Goal: Task Accomplishment & Management: Manage account settings

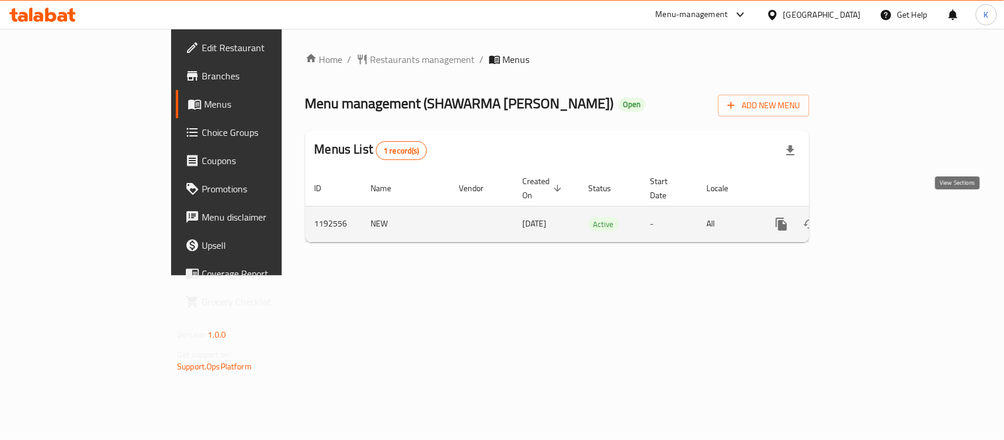
click at [873, 217] on icon "enhanced table" at bounding box center [866, 224] width 14 height 14
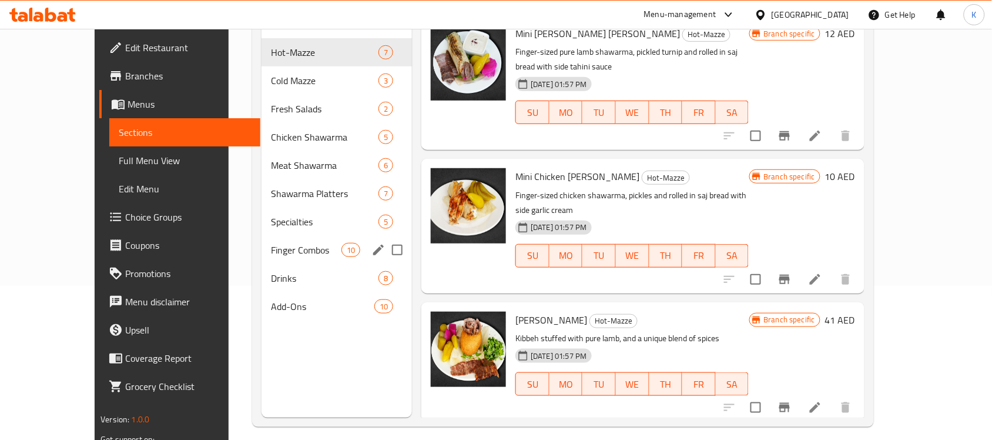
scroll to position [165, 0]
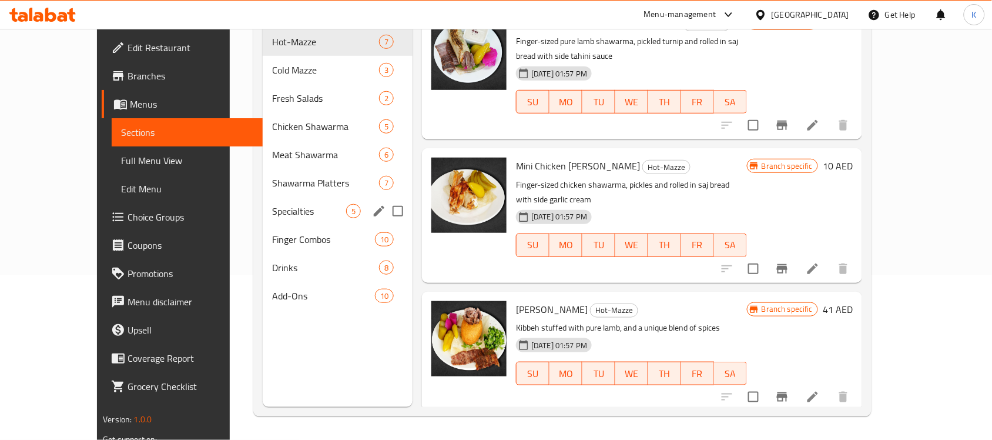
click at [296, 205] on div "Specialties 5" at bounding box center [338, 211] width 150 height 28
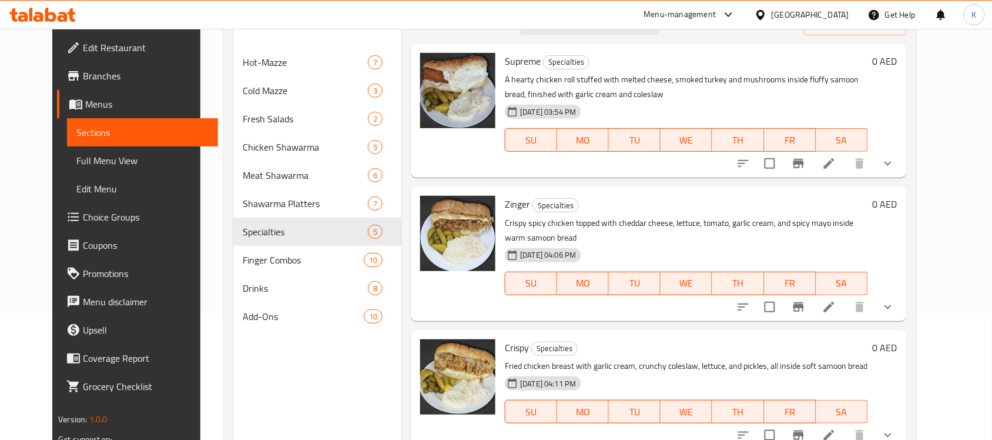
scroll to position [92, 0]
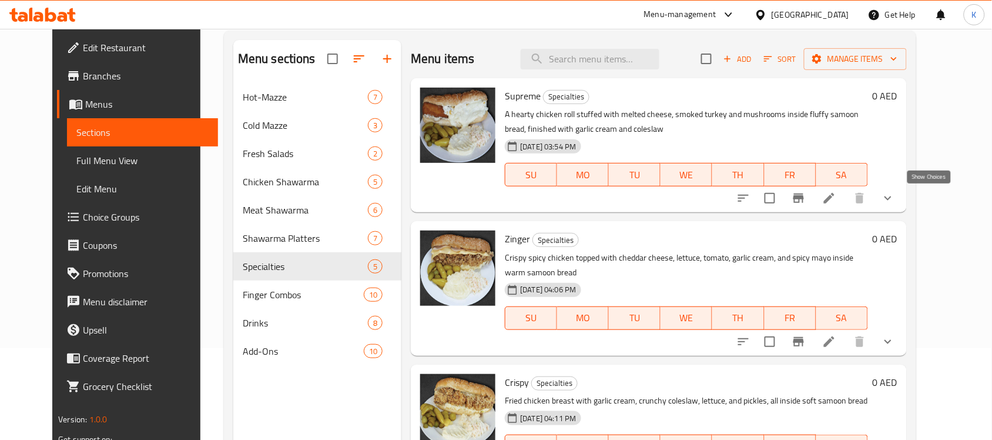
click at [895, 204] on icon "show more" at bounding box center [888, 198] width 14 height 14
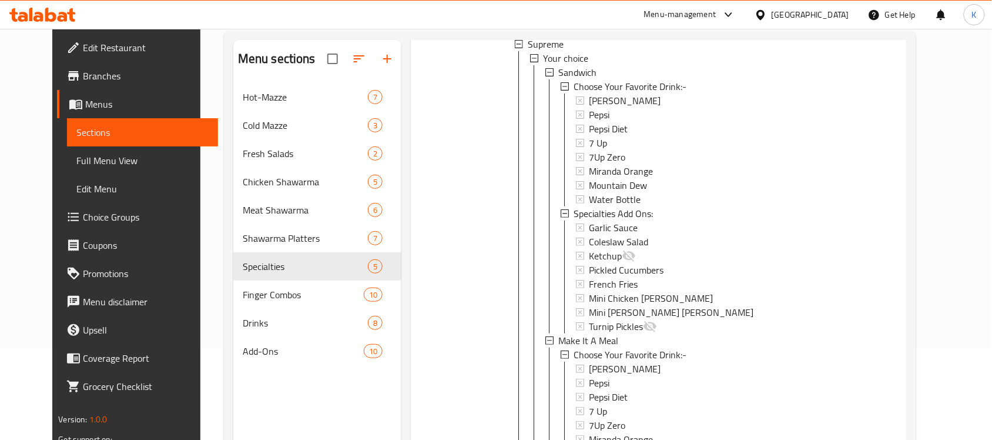
scroll to position [220, 0]
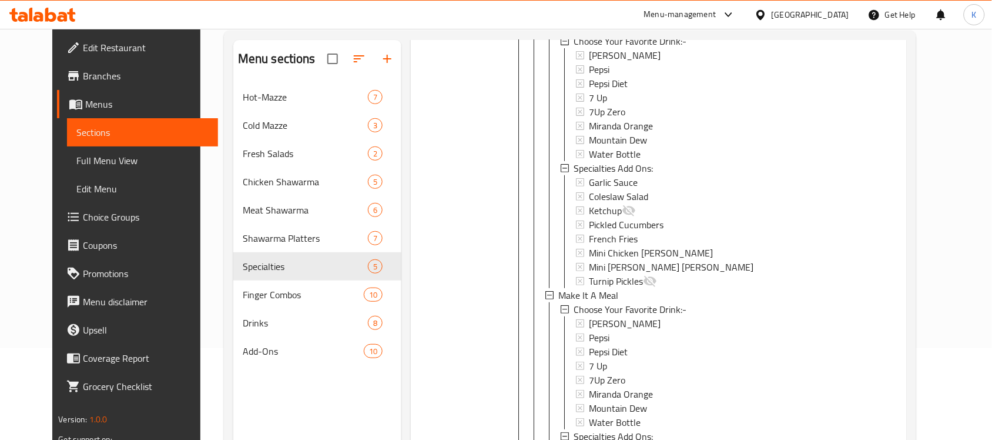
click at [660, 209] on div "Sandwich Choose Your Favorite Drink:- Laban Ayran Pepsi Pepsi Diet 7 Up 7Up Zer…" at bounding box center [701, 288] width 313 height 536
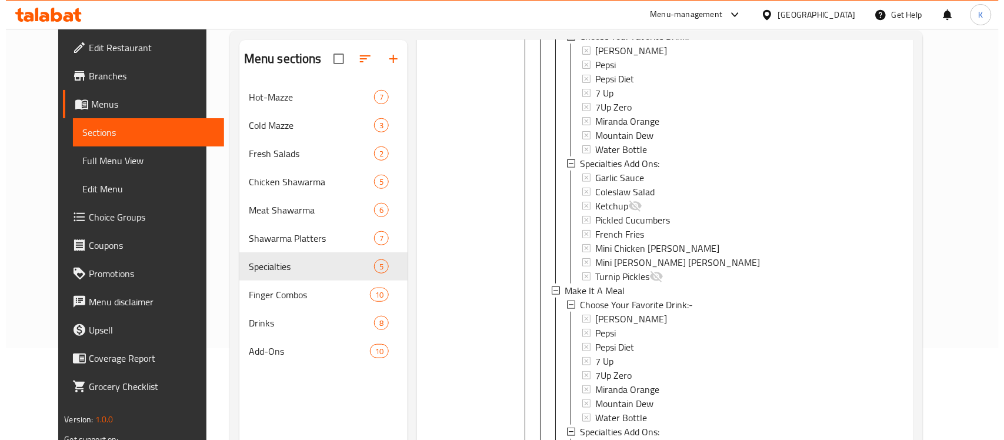
scroll to position [165, 0]
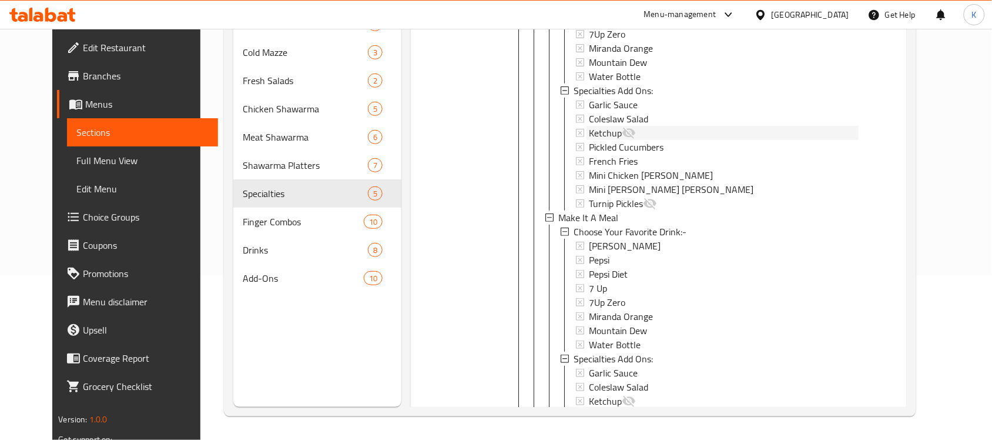
click at [677, 131] on div "Ketchup" at bounding box center [723, 133] width 269 height 14
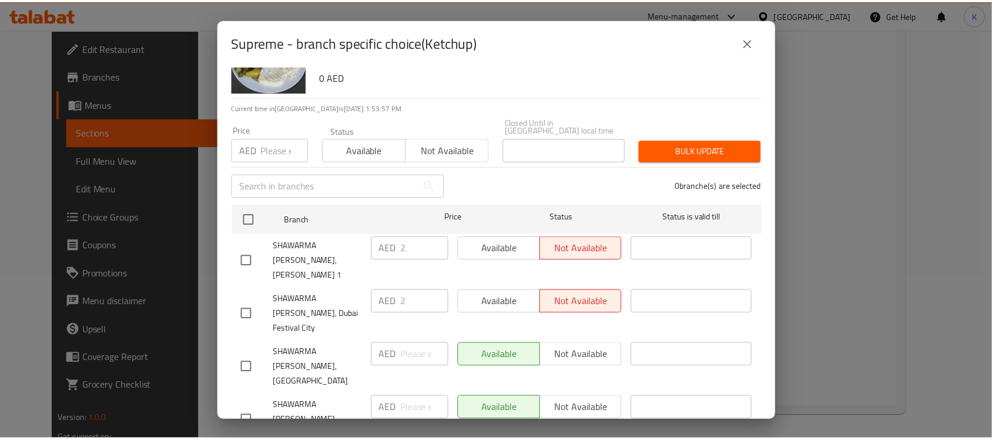
scroll to position [66, 0]
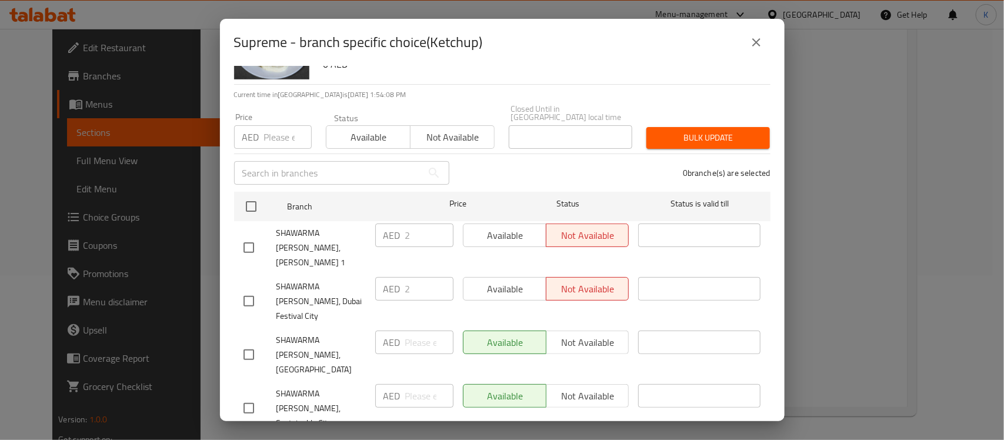
click at [749, 40] on icon "close" at bounding box center [756, 42] width 14 height 14
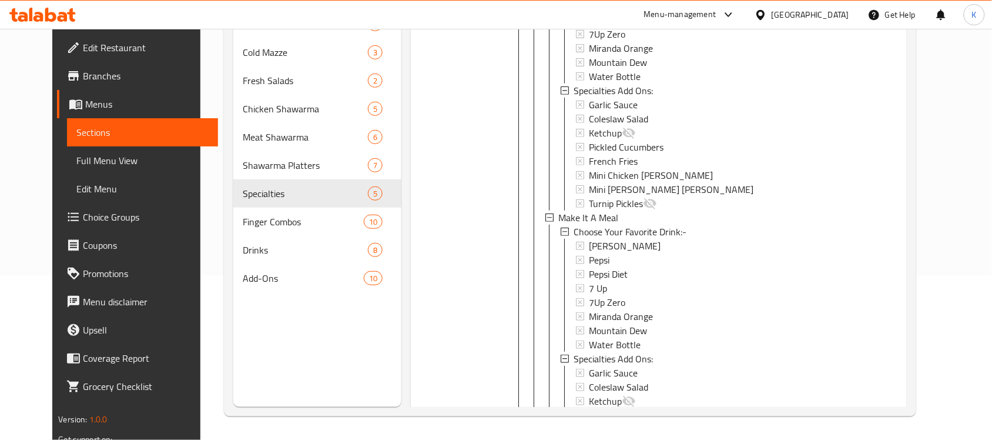
scroll to position [1, 0]
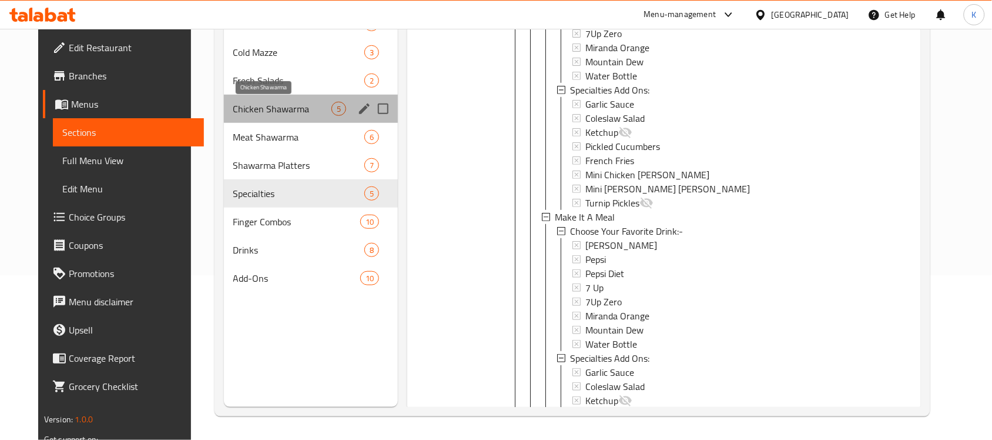
click at [241, 112] on span "Chicken Shawarma" at bounding box center [282, 109] width 98 height 14
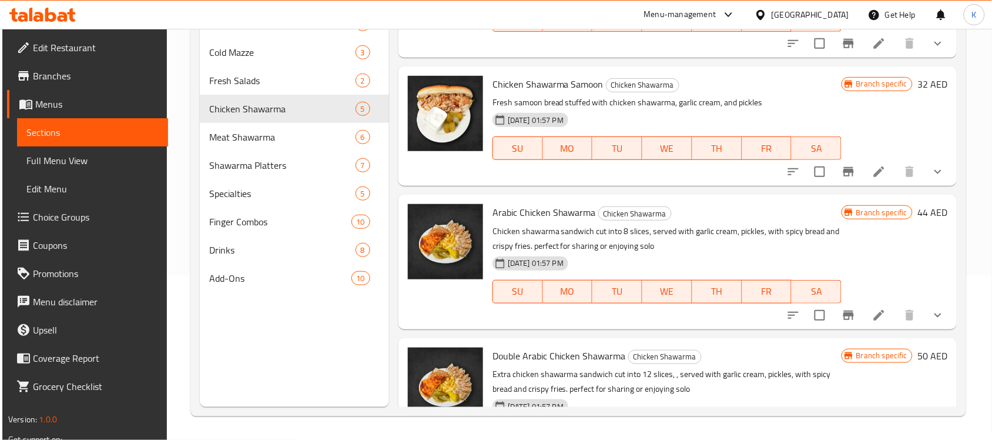
click at [932, 163] on button "show more" at bounding box center [938, 172] width 28 height 28
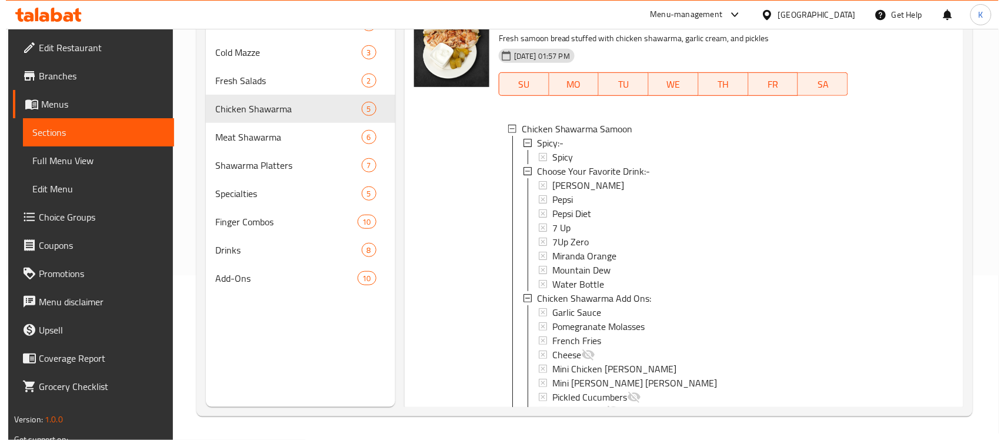
scroll to position [372, 0]
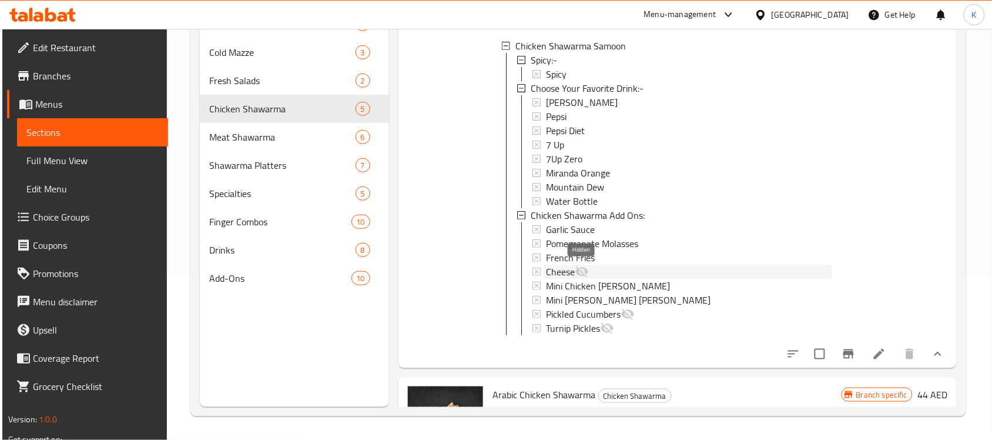
click at [588, 269] on icon at bounding box center [582, 272] width 14 height 14
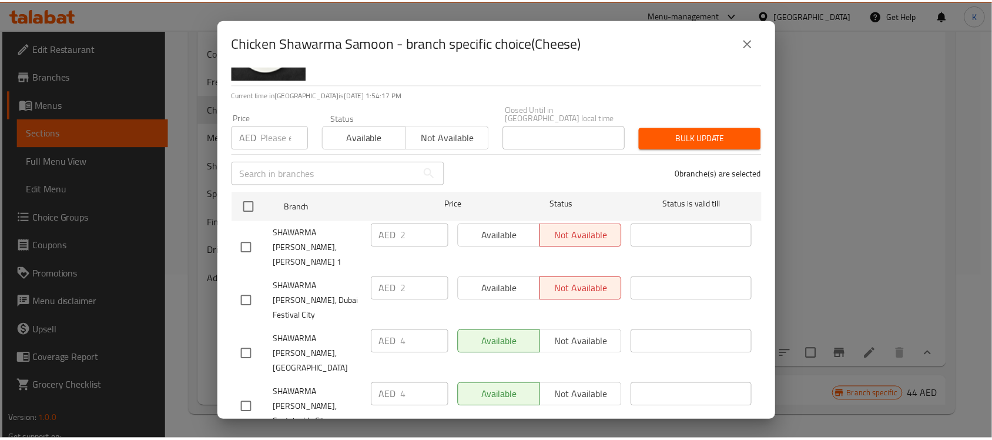
scroll to position [0, 0]
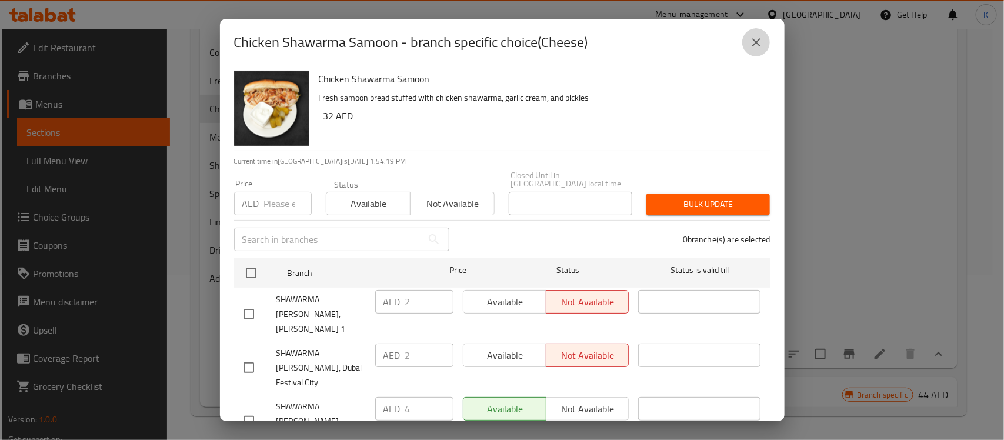
click at [765, 32] on button "close" at bounding box center [756, 42] width 28 height 28
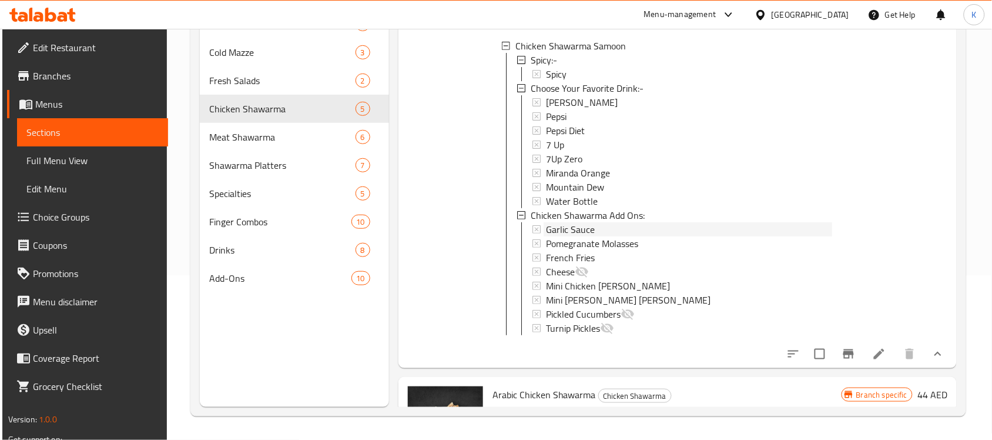
click at [637, 228] on div "Garlic Sauce" at bounding box center [689, 229] width 286 height 14
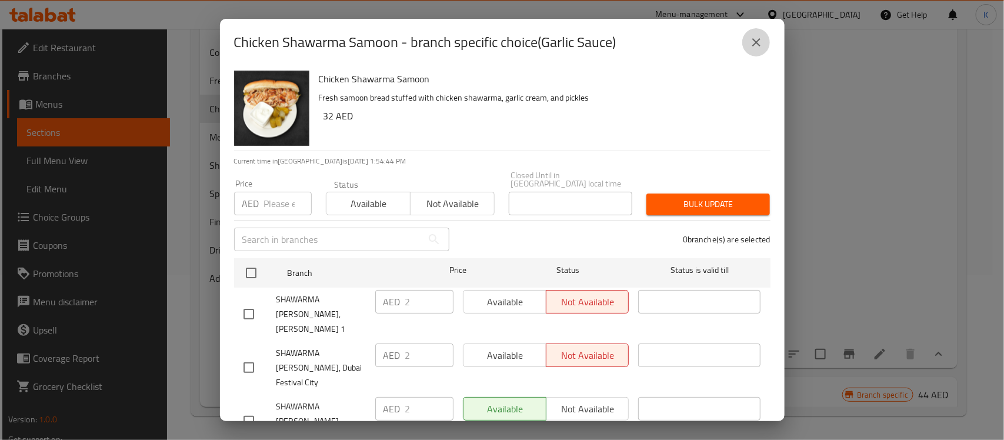
click at [763, 42] on button "close" at bounding box center [756, 42] width 28 height 28
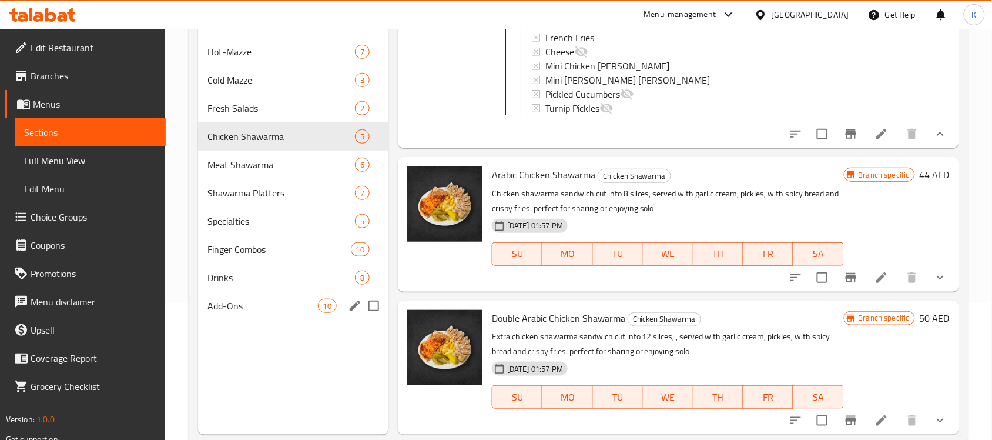
scroll to position [165, 0]
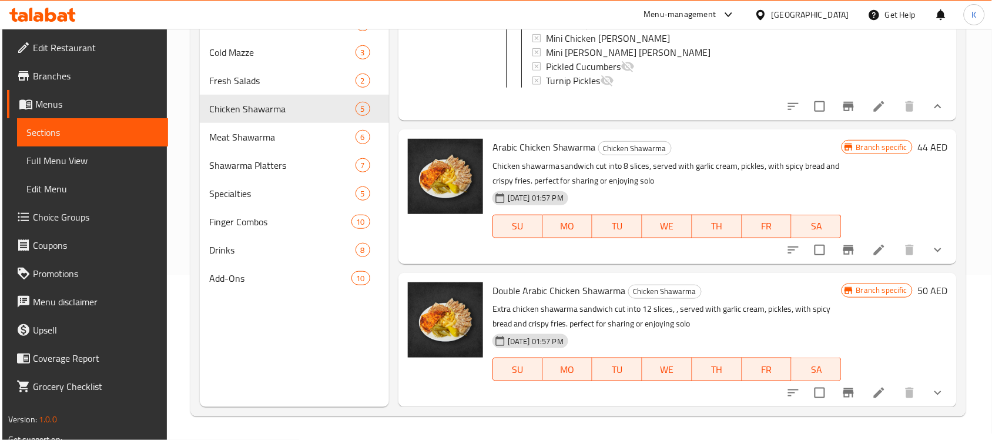
click at [307, 277] on span "Add-Ons" at bounding box center [280, 278] width 142 height 14
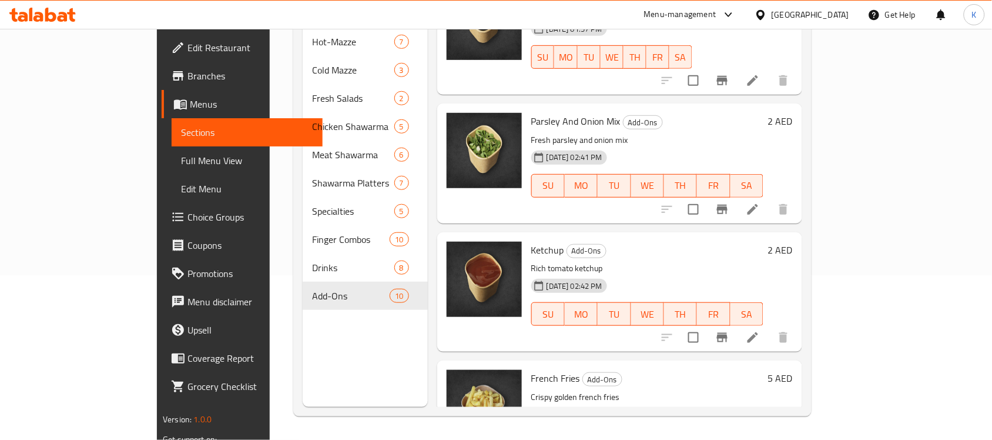
scroll to position [873, 0]
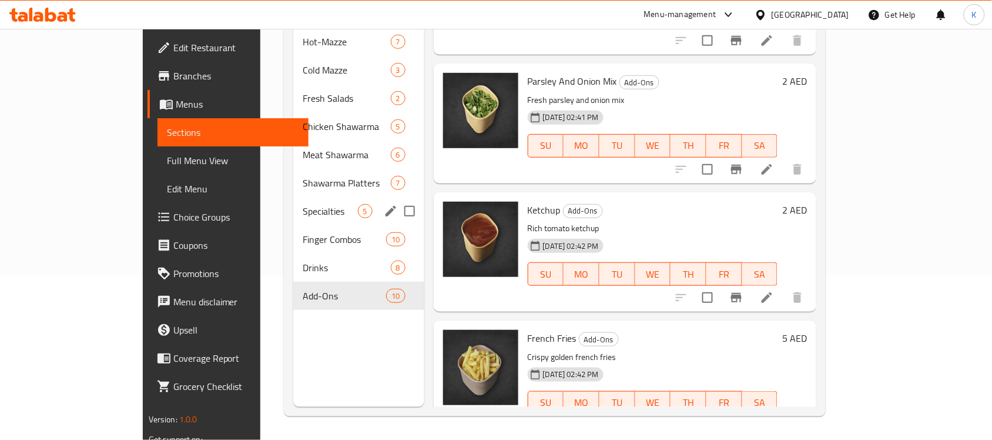
click at [293, 169] on div "Shawarma Platters 7" at bounding box center [358, 183] width 131 height 28
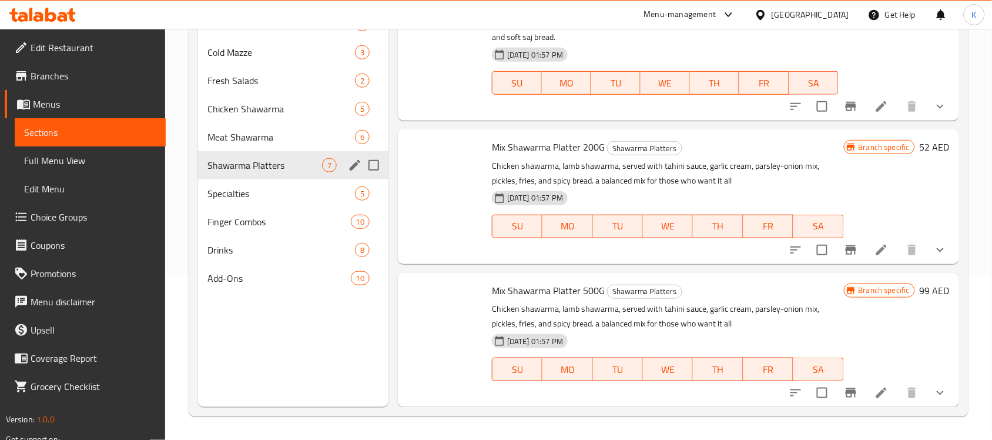
scroll to position [591, 0]
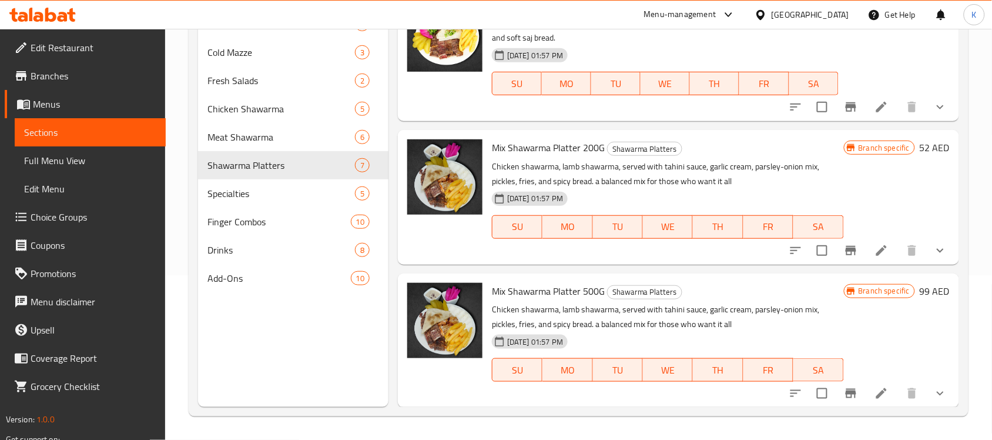
click at [927, 238] on button "show more" at bounding box center [941, 250] width 28 height 28
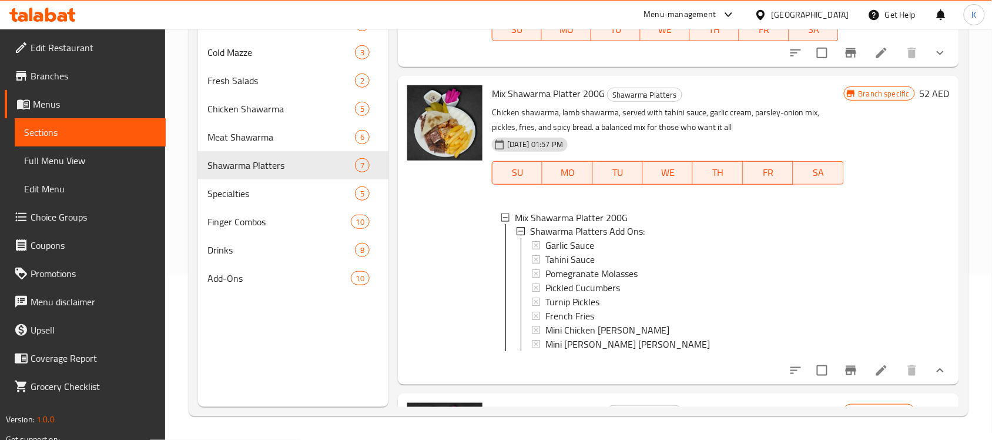
scroll to position [738, 0]
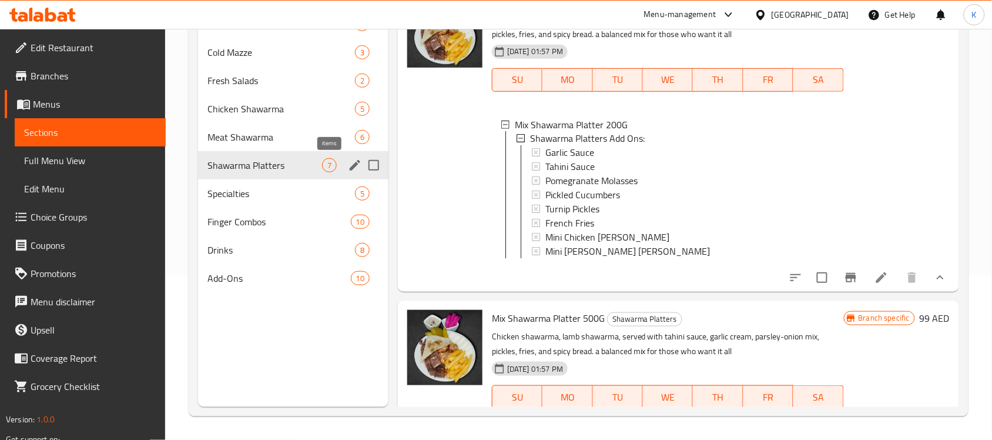
click at [330, 160] on span "7" at bounding box center [330, 165] width 14 height 11
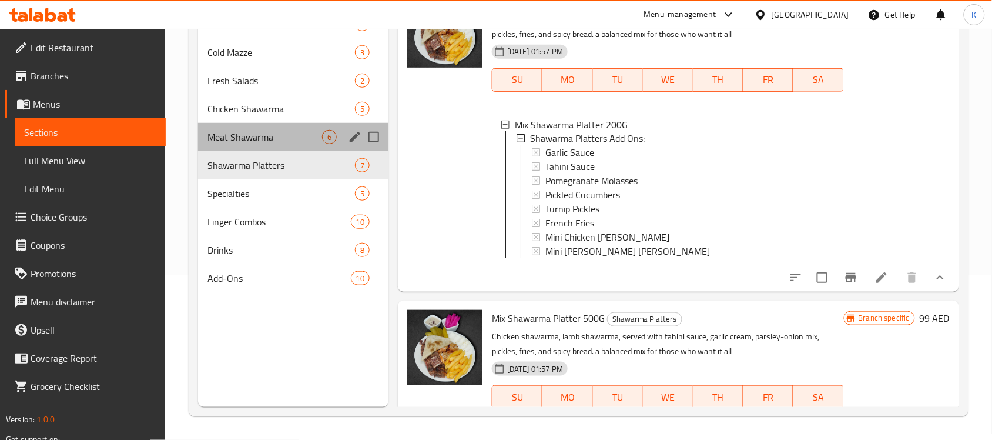
click at [306, 145] on div "Meat Shawarma 6" at bounding box center [293, 137] width 190 height 28
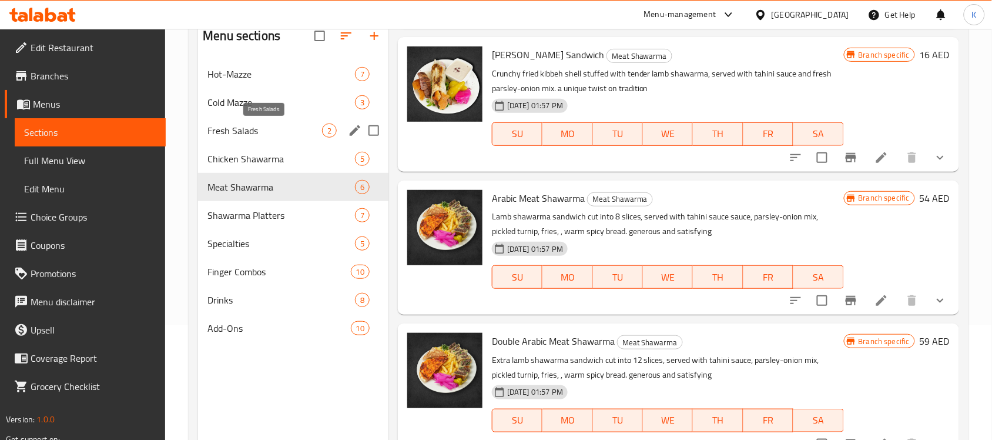
scroll to position [92, 0]
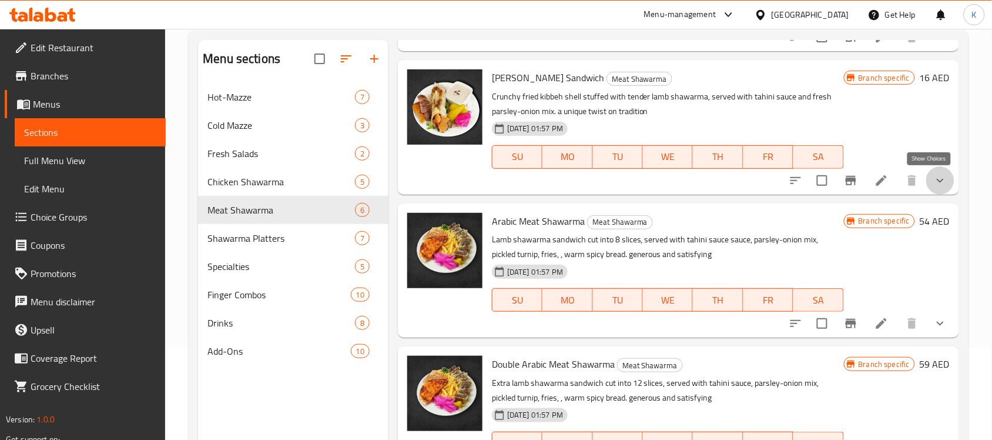
click at [936, 182] on icon "show more" at bounding box center [941, 180] width 14 height 14
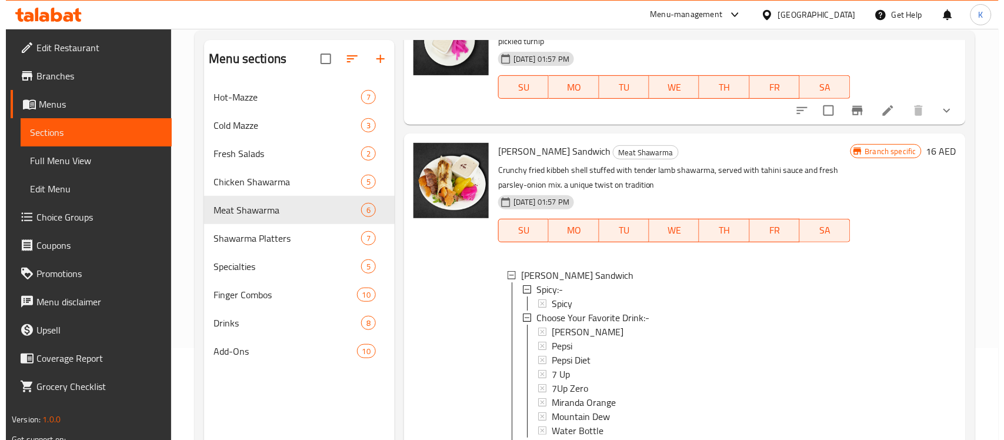
scroll to position [447, 0]
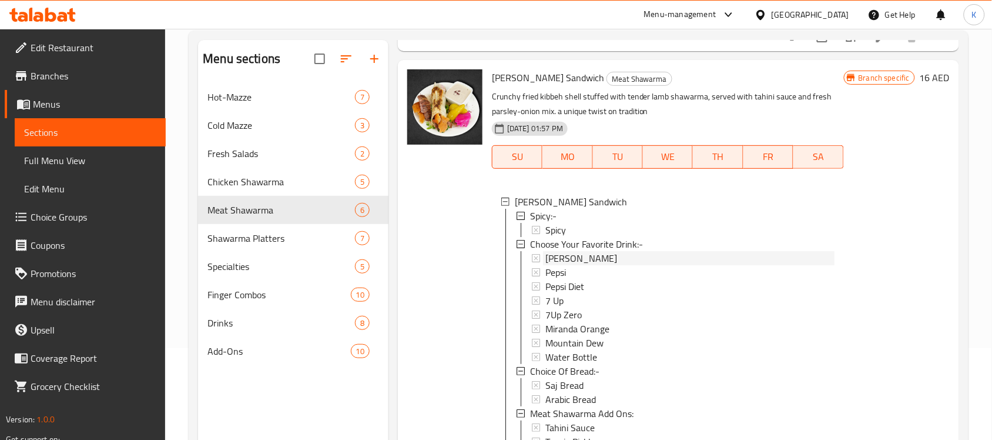
click at [614, 262] on div "Laban Ayran" at bounding box center [690, 258] width 289 height 14
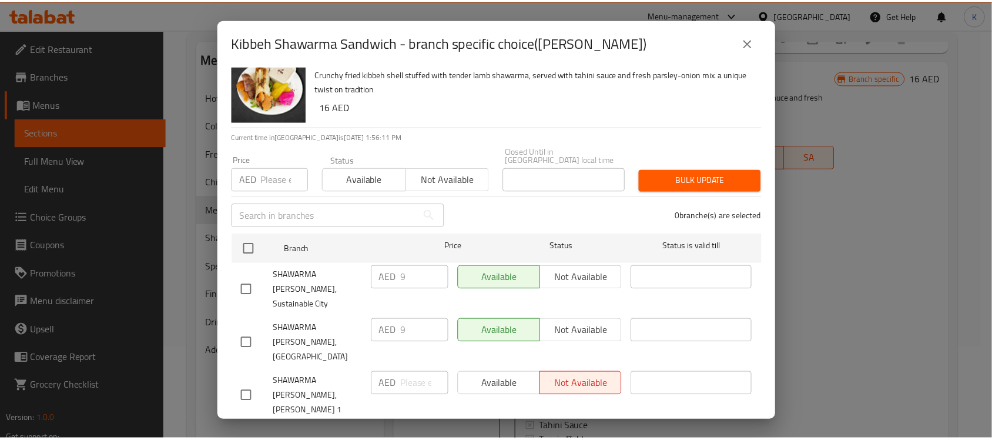
scroll to position [0, 0]
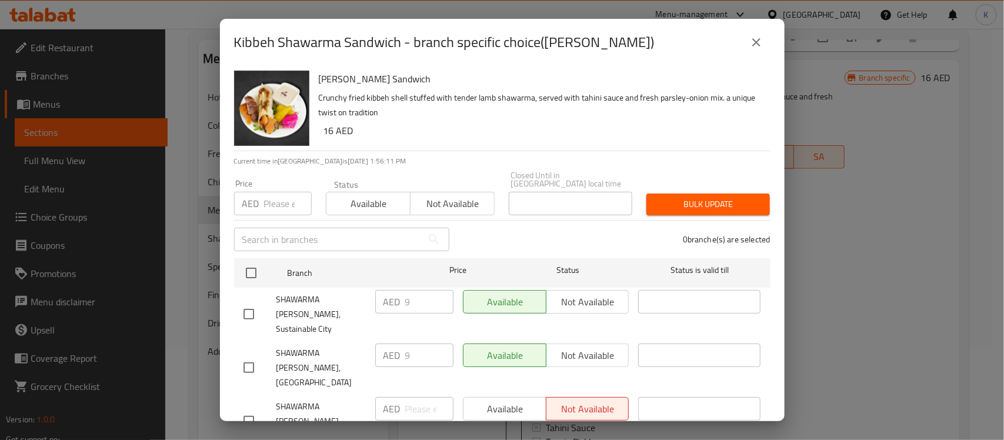
click at [765, 32] on button "close" at bounding box center [756, 42] width 28 height 28
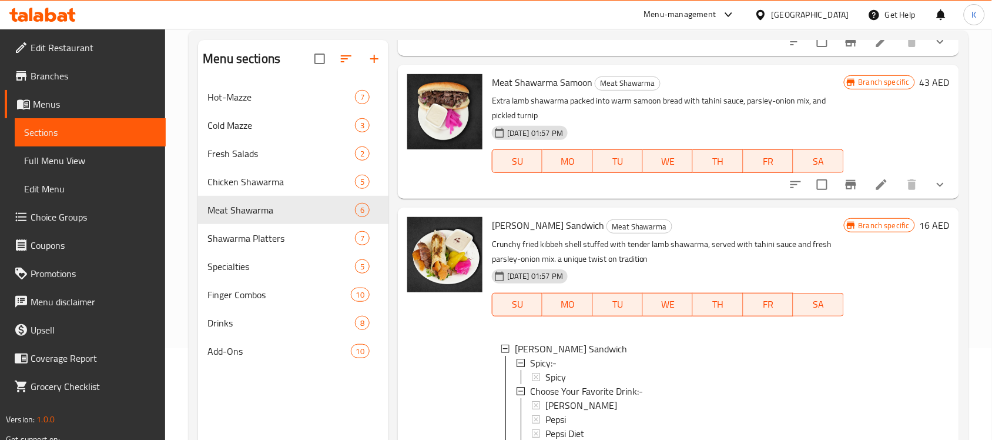
scroll to position [80, 0]
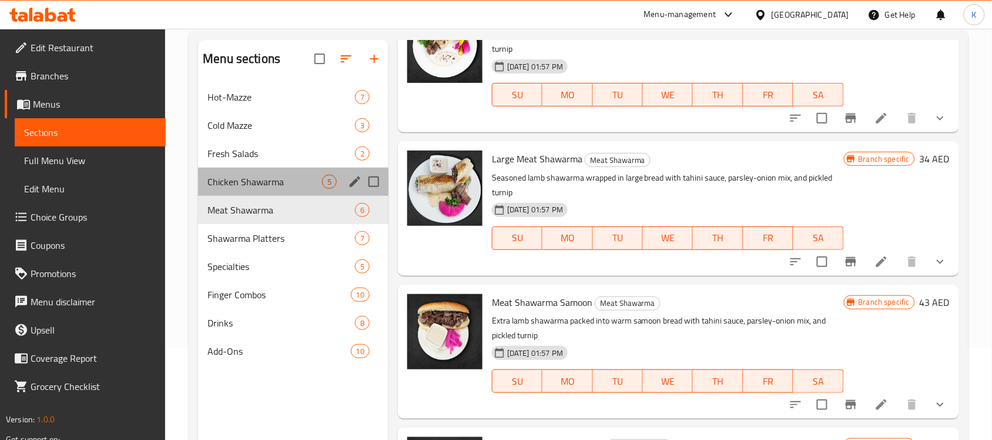
click at [272, 185] on span "Chicken Shawarma" at bounding box center [265, 182] width 115 height 14
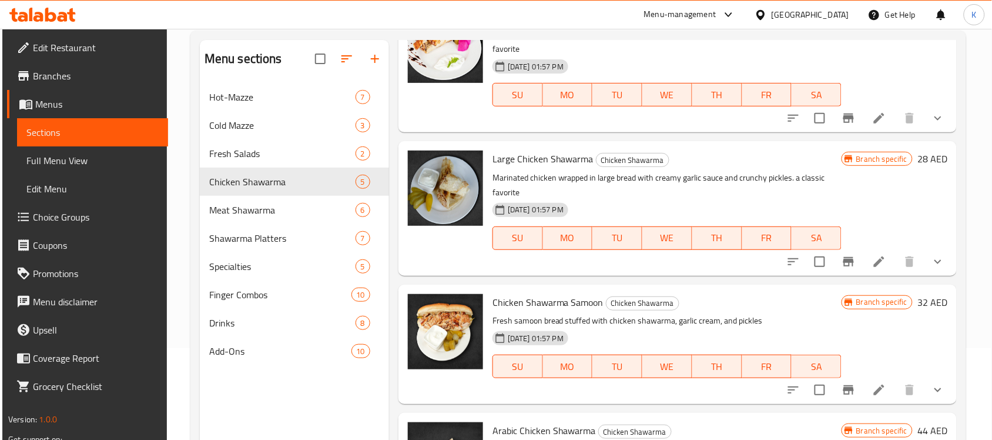
click at [935, 260] on icon "show more" at bounding box center [938, 261] width 7 height 4
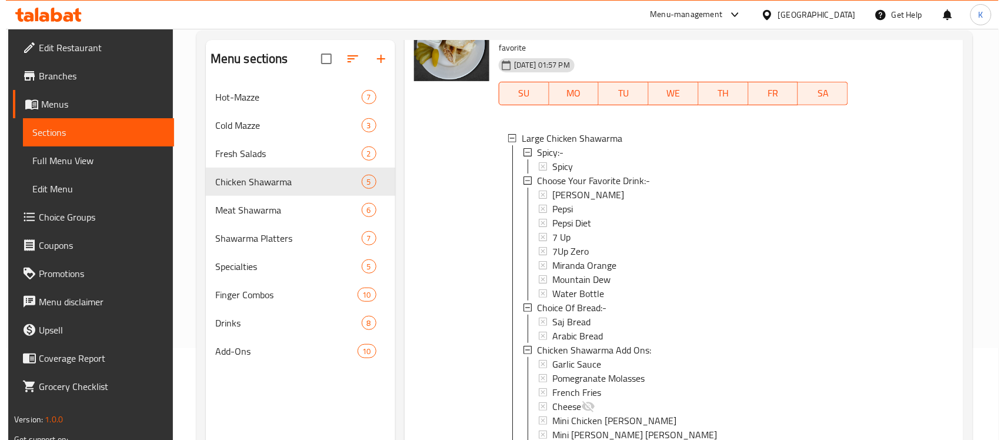
scroll to position [300, 0]
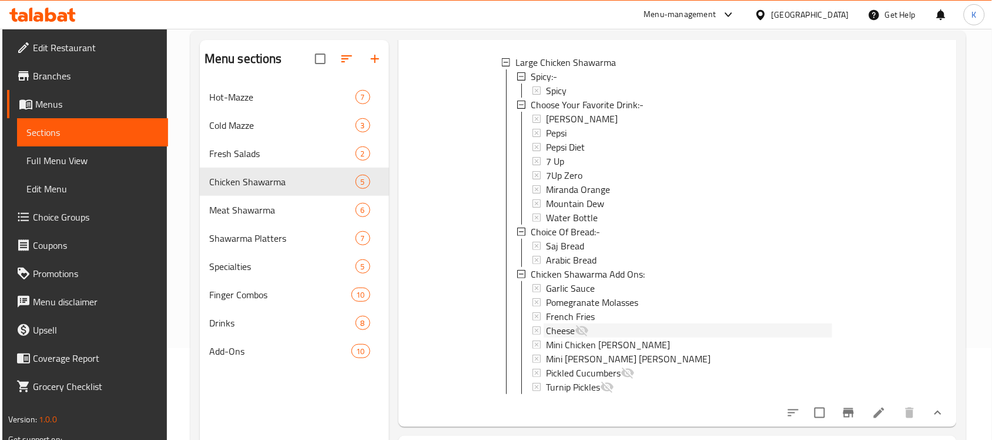
click at [558, 330] on span "Cheese" at bounding box center [560, 330] width 29 height 14
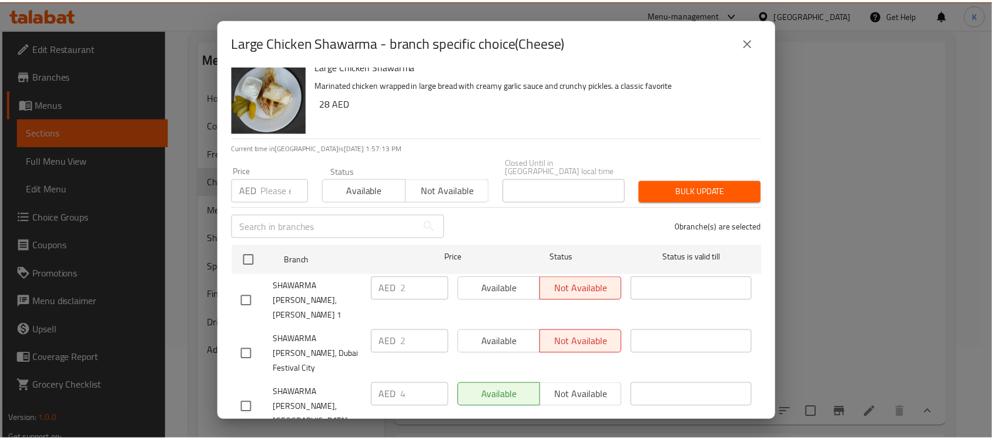
scroll to position [0, 0]
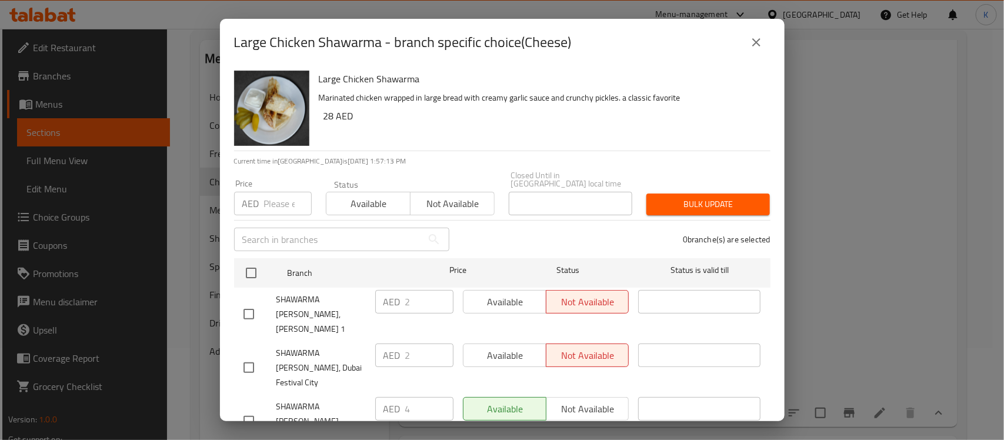
click at [758, 47] on icon "close" at bounding box center [756, 42] width 14 height 14
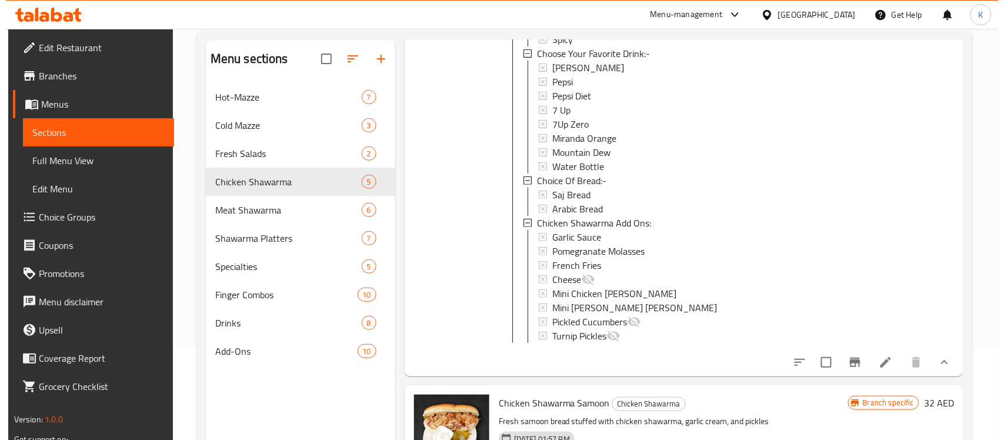
scroll to position [374, 0]
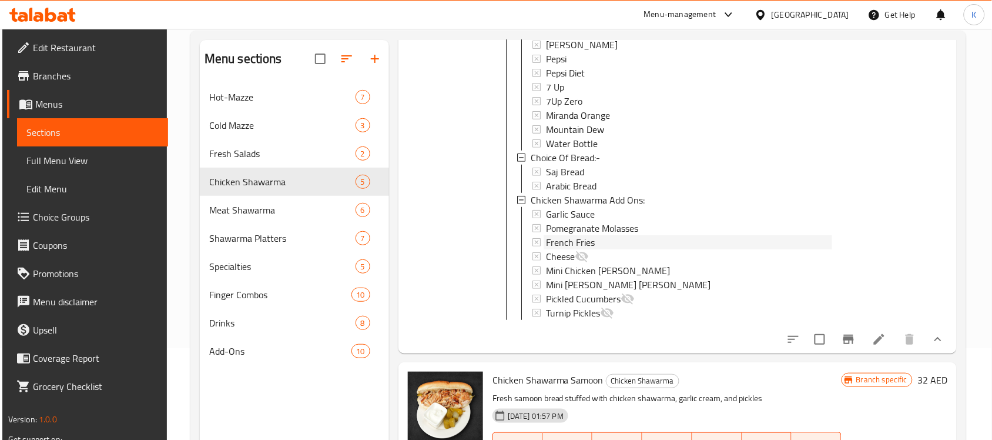
click at [607, 238] on div "French Fries" at bounding box center [689, 242] width 286 height 14
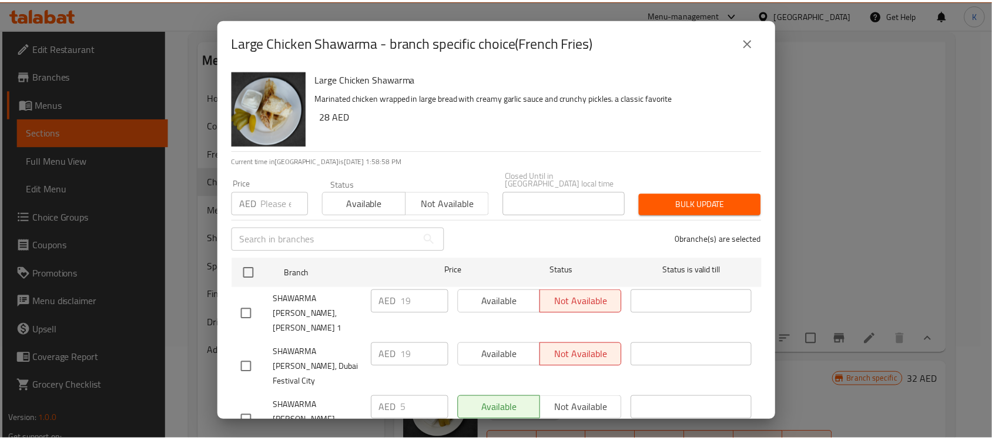
scroll to position [66, 0]
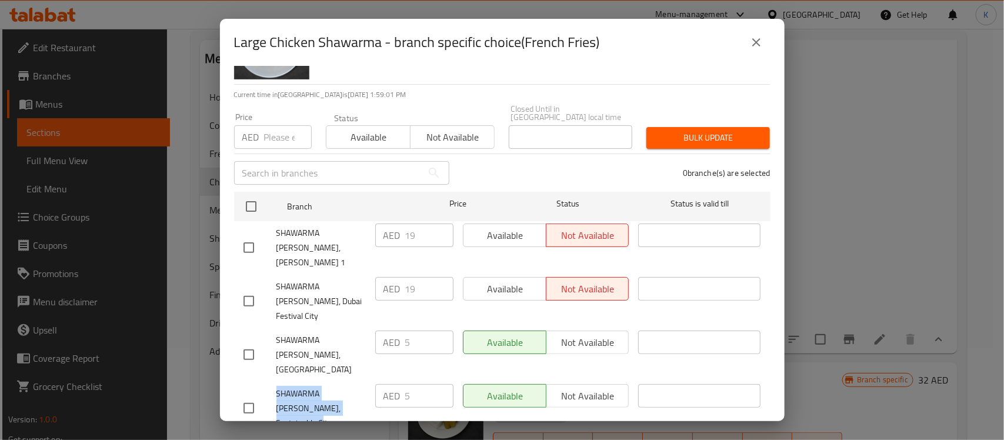
drag, startPoint x: 347, startPoint y: 380, endPoint x: 275, endPoint y: 364, distance: 73.9
click at [275, 379] on div "SHAWARMA ABU ALABID, Sustainable City" at bounding box center [305, 408] width 132 height 58
drag, startPoint x: 334, startPoint y: 334, endPoint x: 278, endPoint y: 322, distance: 57.2
click at [278, 333] on span "SHAWARMA ABU ALABID, Jumeirah" at bounding box center [320, 355] width 89 height 44
click at [759, 43] on icon "close" at bounding box center [756, 42] width 14 height 14
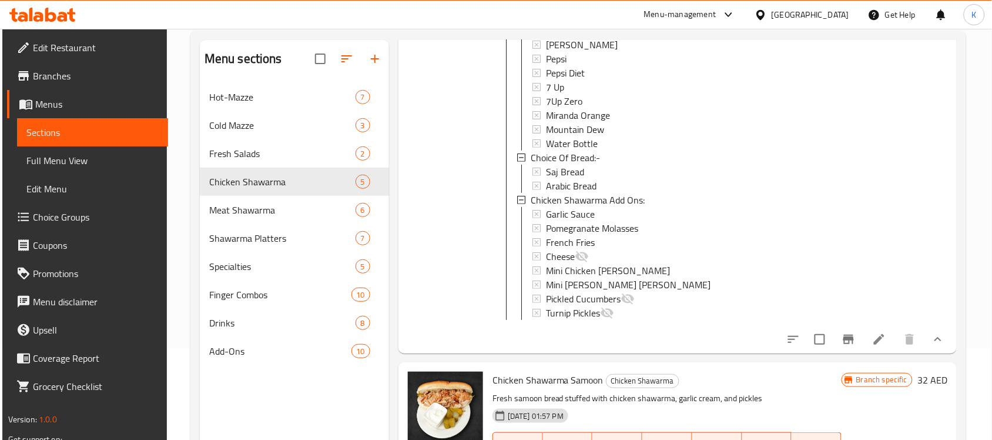
click at [604, 239] on div "French Fries" at bounding box center [689, 242] width 286 height 14
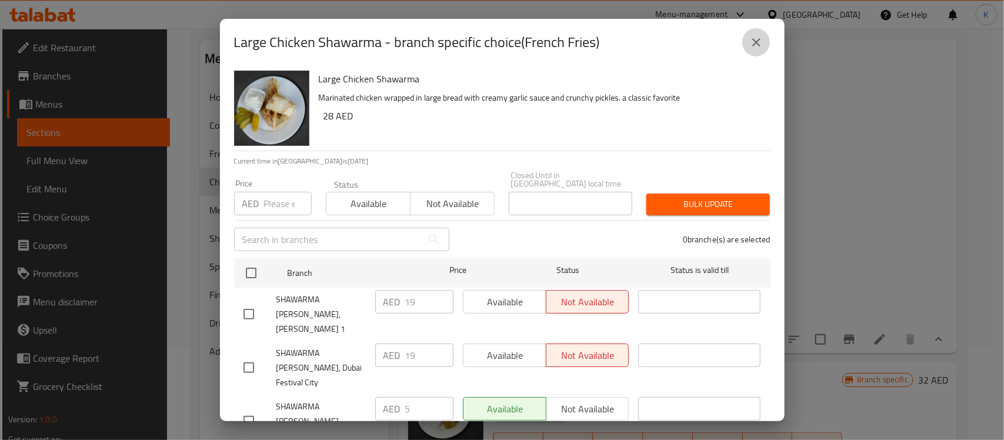
click at [757, 39] on icon "close" at bounding box center [756, 42] width 14 height 14
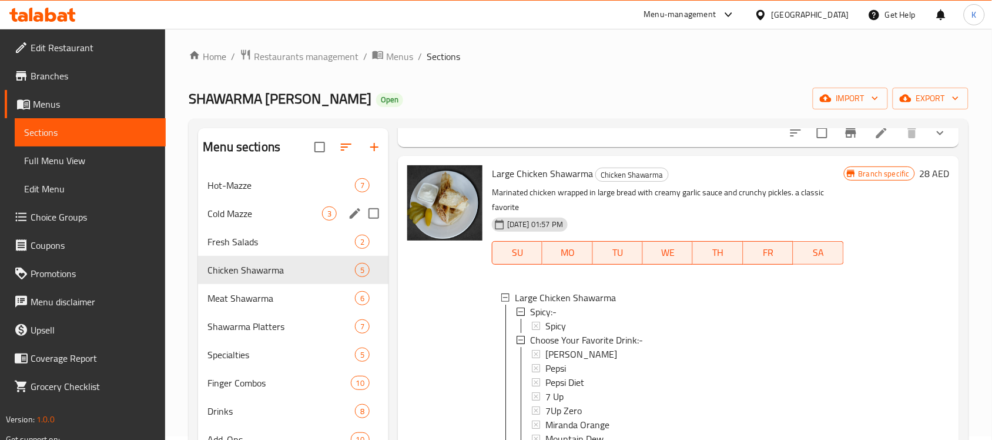
scroll to position [0, 0]
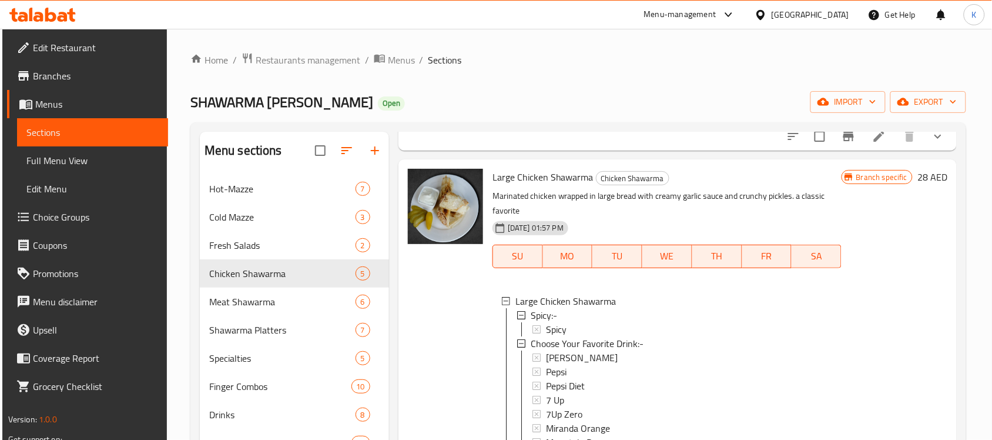
click at [306, 71] on div "Home / Restaurants management / Menus / Sections SHAWARMA ABU ALABID Open impor…" at bounding box center [578, 316] width 776 height 529
click at [306, 63] on span "Restaurants management" at bounding box center [308, 60] width 105 height 14
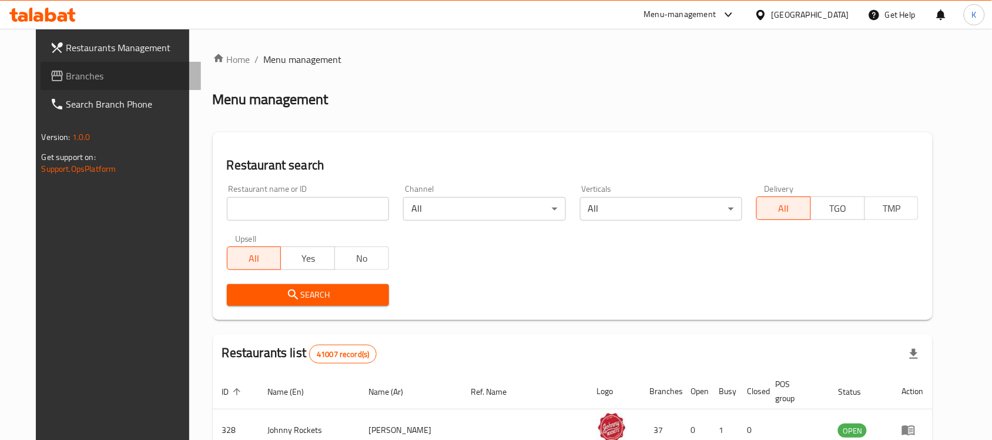
drag, startPoint x: 52, startPoint y: 75, endPoint x: 62, endPoint y: 72, distance: 10.3
click at [66, 75] on span "Branches" at bounding box center [129, 76] width 126 height 14
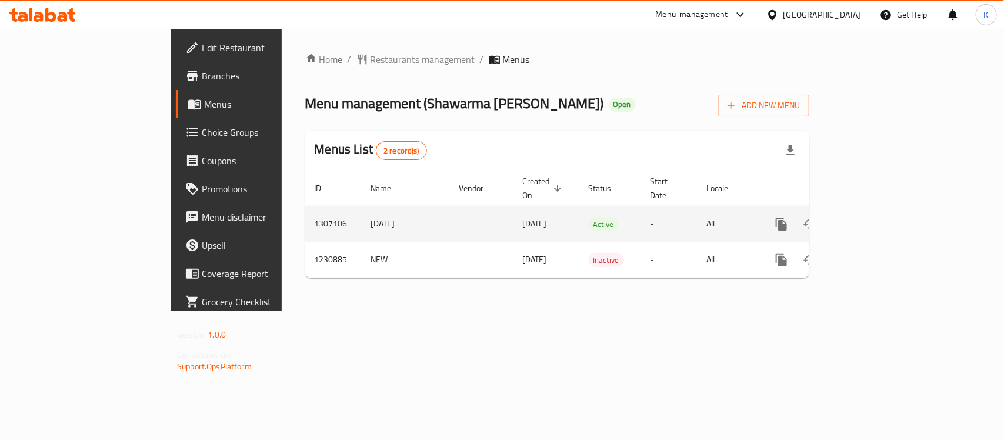
click at [873, 217] on icon "enhanced table" at bounding box center [866, 224] width 14 height 14
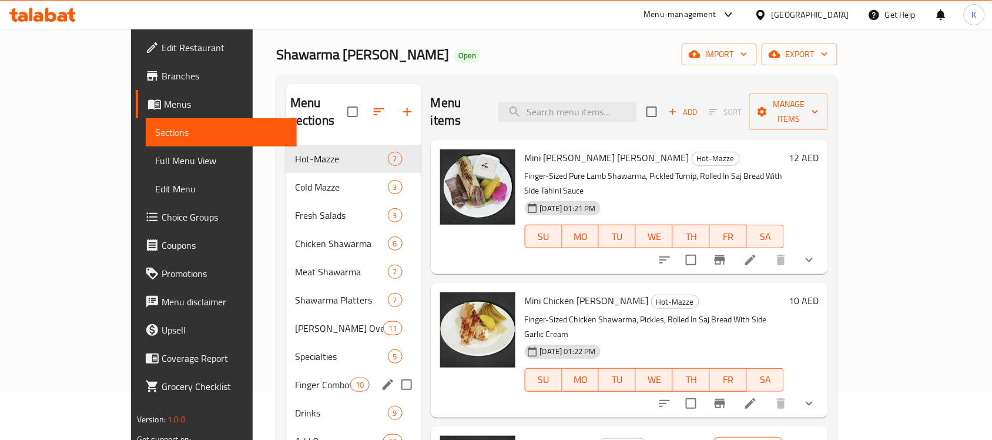
scroll to position [73, 0]
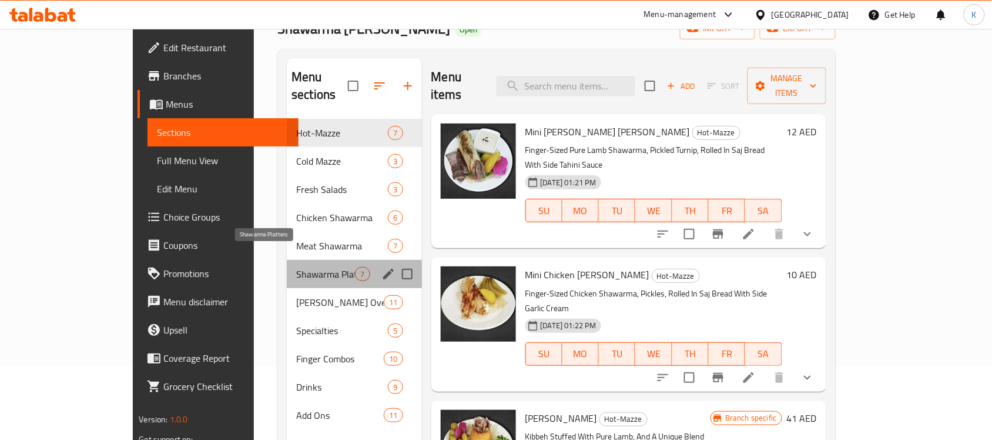
click at [296, 267] on span "Shawarma Platters" at bounding box center [325, 274] width 59 height 14
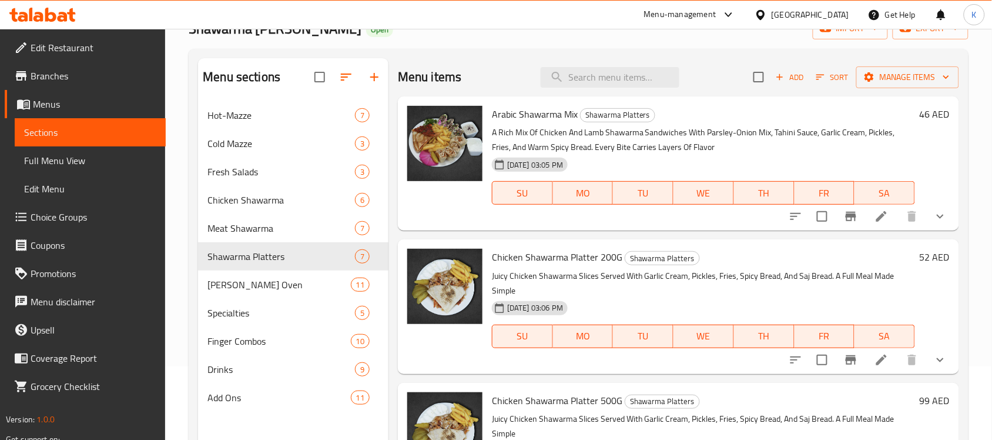
click at [938, 209] on button "show more" at bounding box center [941, 216] width 28 height 28
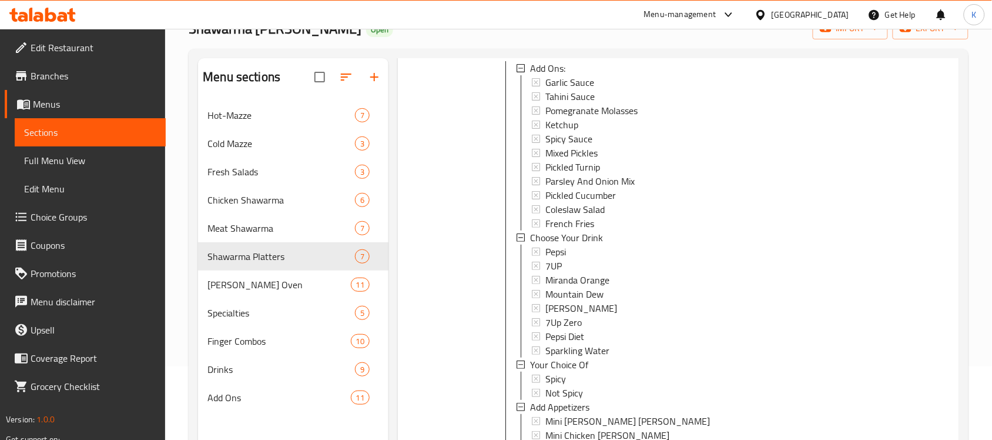
scroll to position [147, 0]
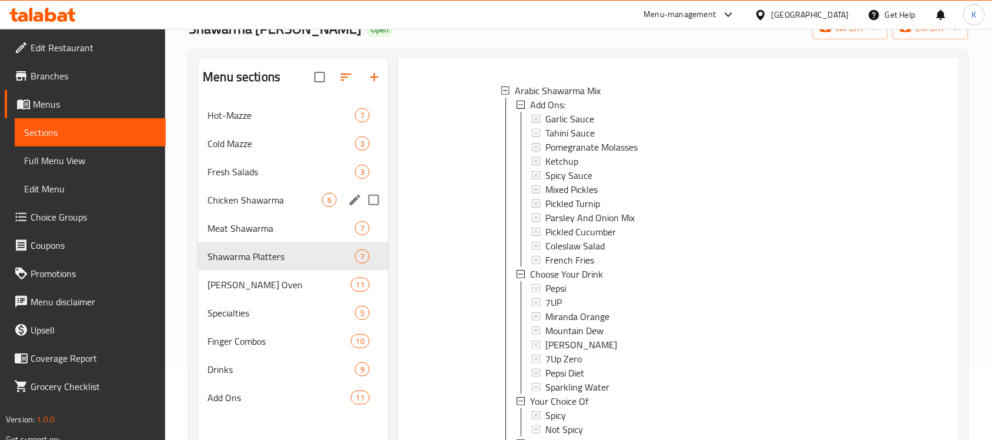
click at [244, 204] on span "Chicken Shawarma" at bounding box center [265, 200] width 115 height 14
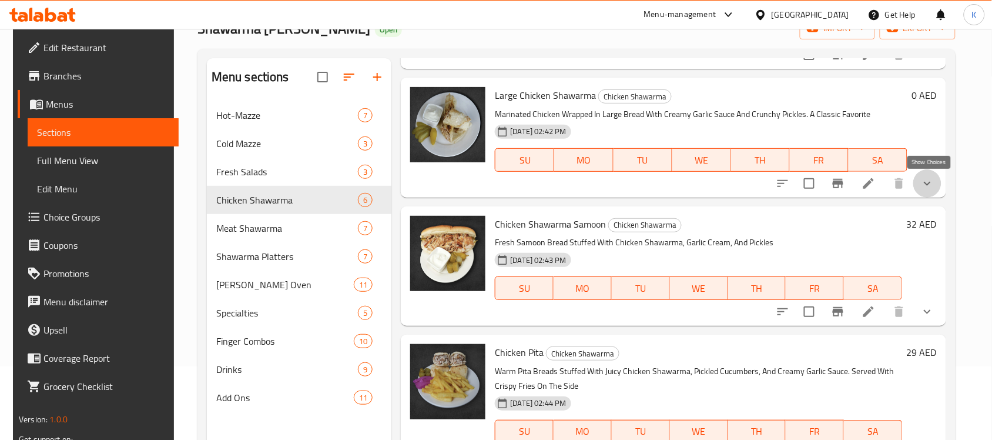
click at [930, 187] on icon "show more" at bounding box center [928, 183] width 14 height 14
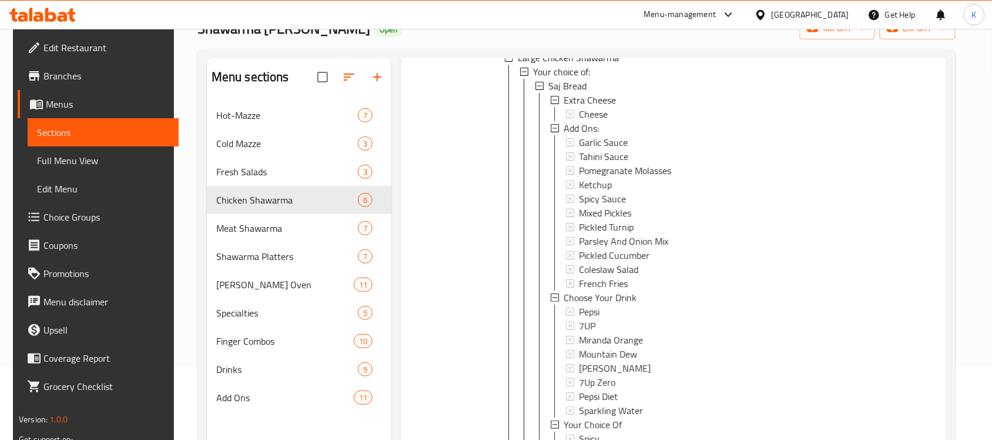
scroll to position [294, 0]
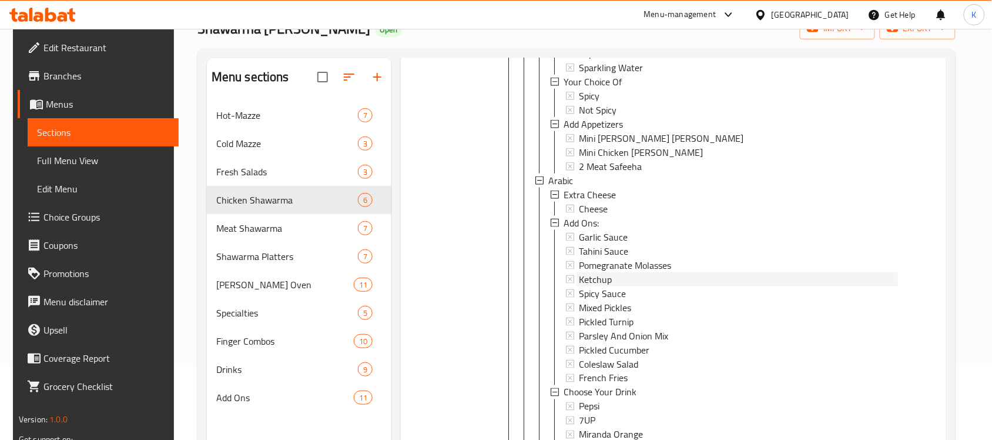
click at [620, 279] on div "Ketchup" at bounding box center [738, 279] width 319 height 14
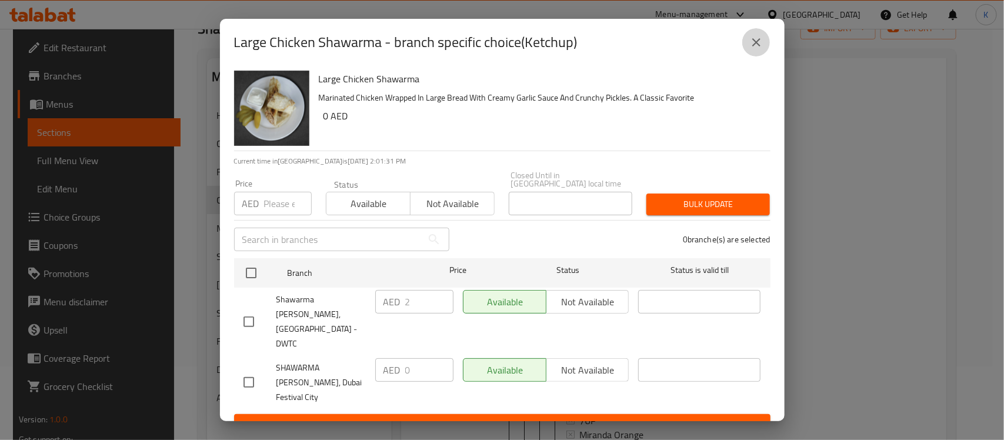
click at [760, 37] on icon "close" at bounding box center [756, 42] width 14 height 14
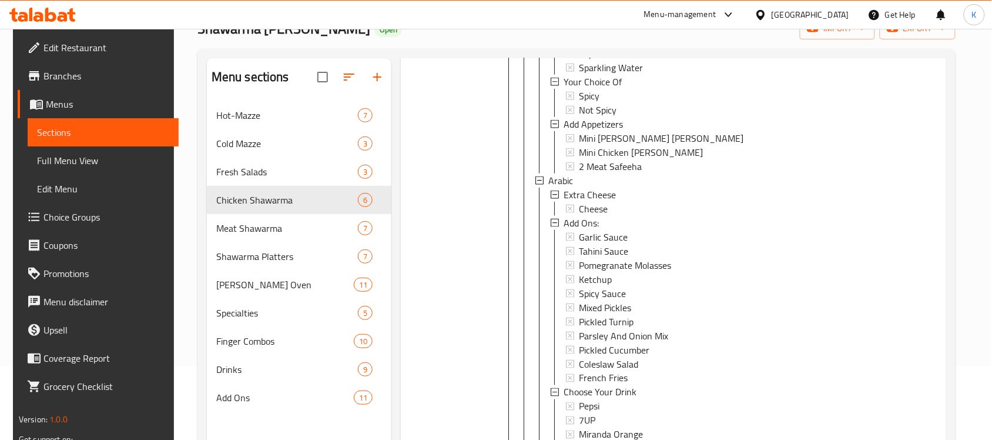
click at [633, 280] on div "Ketchup" at bounding box center [738, 279] width 319 height 14
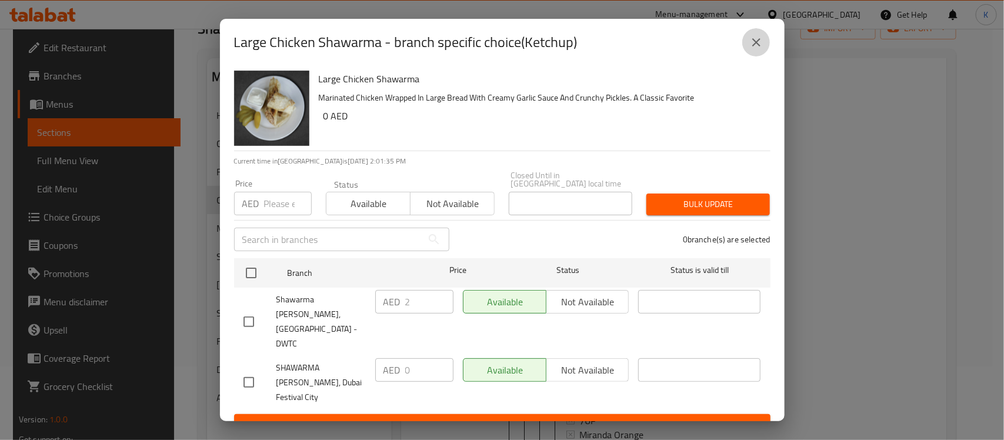
click at [763, 40] on button "close" at bounding box center [756, 42] width 28 height 28
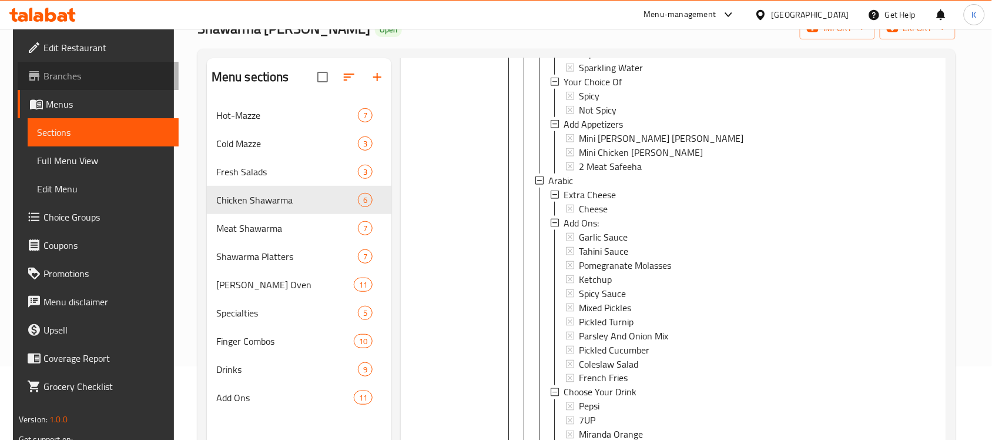
click at [48, 81] on span "Branches" at bounding box center [107, 76] width 126 height 14
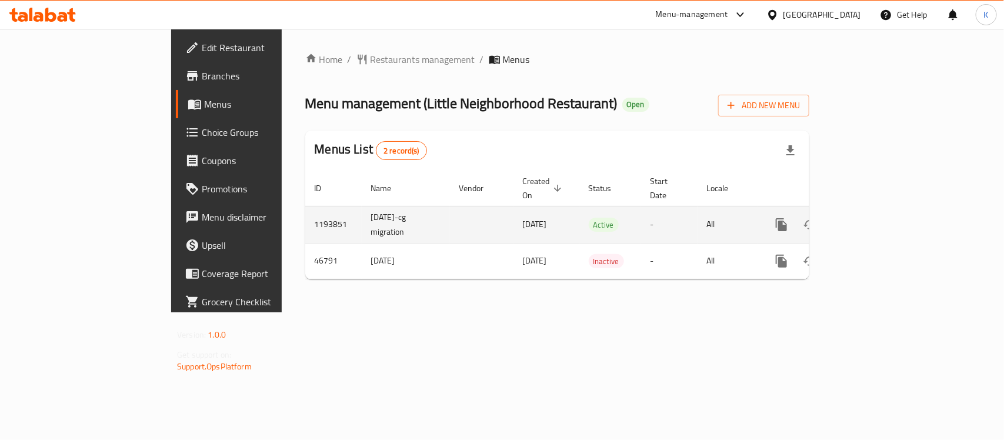
click at [873, 218] on icon "enhanced table" at bounding box center [866, 225] width 14 height 14
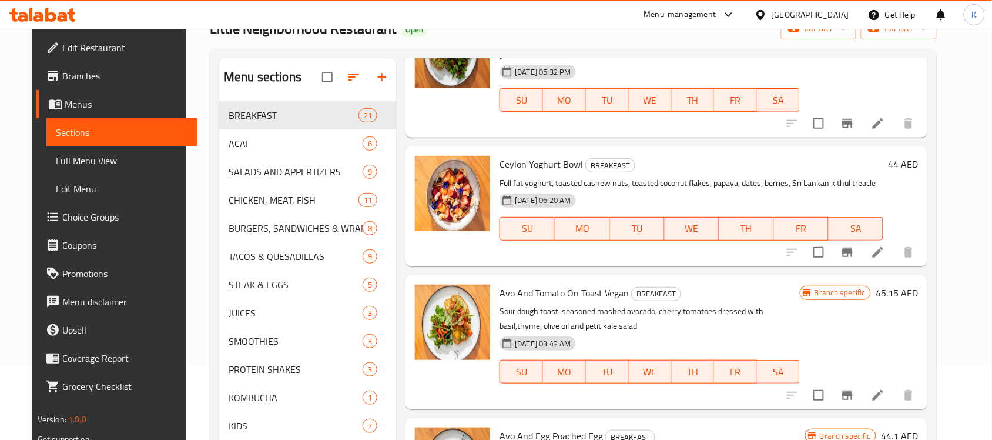
scroll to position [441, 0]
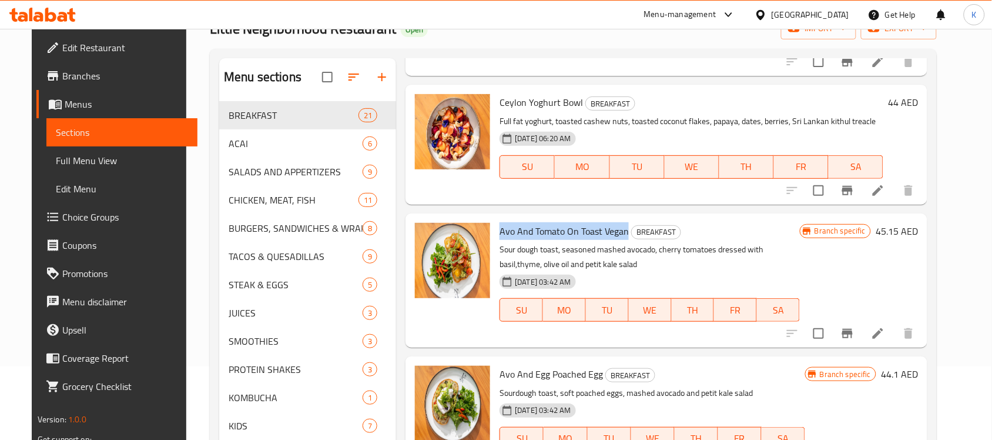
drag, startPoint x: 493, startPoint y: 215, endPoint x: 621, endPoint y: 219, distance: 128.2
click at [621, 223] on h6 "Avo And Tomato On Toast Vegan BREAKFAST" at bounding box center [650, 231] width 300 height 16
click at [71, 356] on span "Coverage Report" at bounding box center [125, 358] width 126 height 14
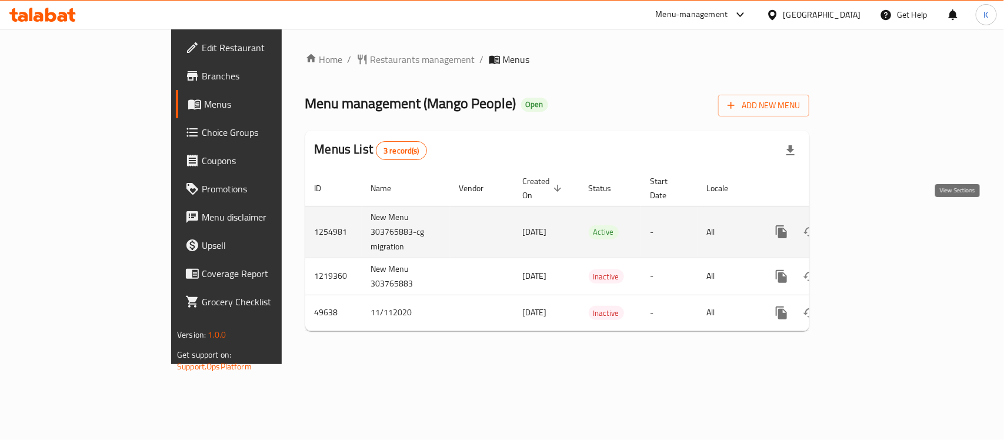
click at [880, 218] on link "enhanced table" at bounding box center [866, 232] width 28 height 28
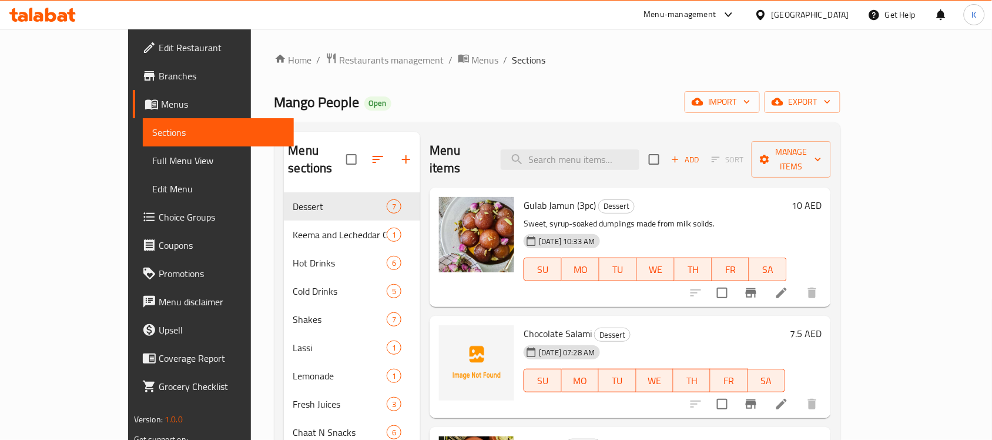
click at [633, 134] on div "Menu items Add Sort Manage items" at bounding box center [631, 160] width 402 height 56
click at [632, 149] on input "search" at bounding box center [570, 159] width 139 height 21
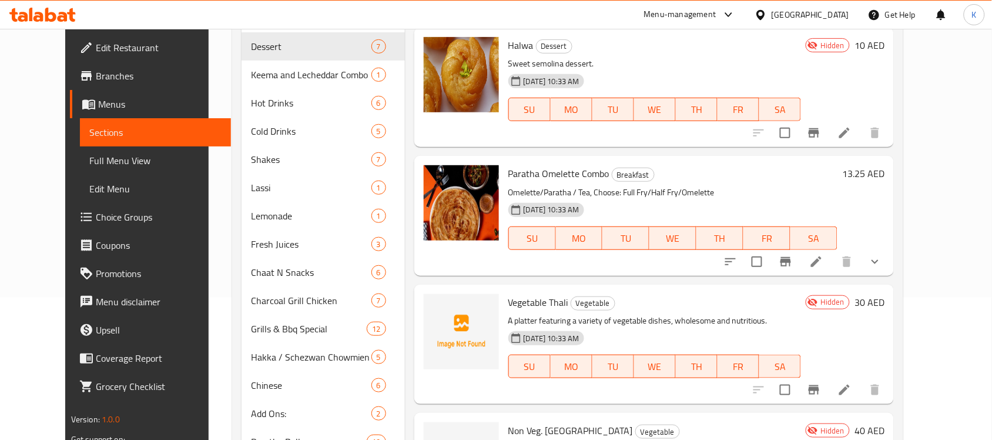
scroll to position [73, 0]
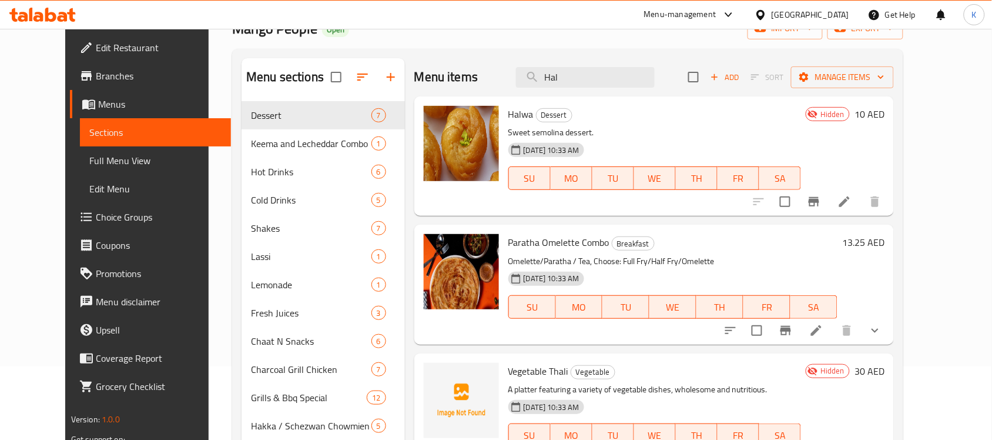
click at [733, 231] on div "Paratha Omelette Combo Breakfast Omelette/Paratha / Tea, Choose: Full Fry/Half …" at bounding box center [673, 284] width 339 height 110
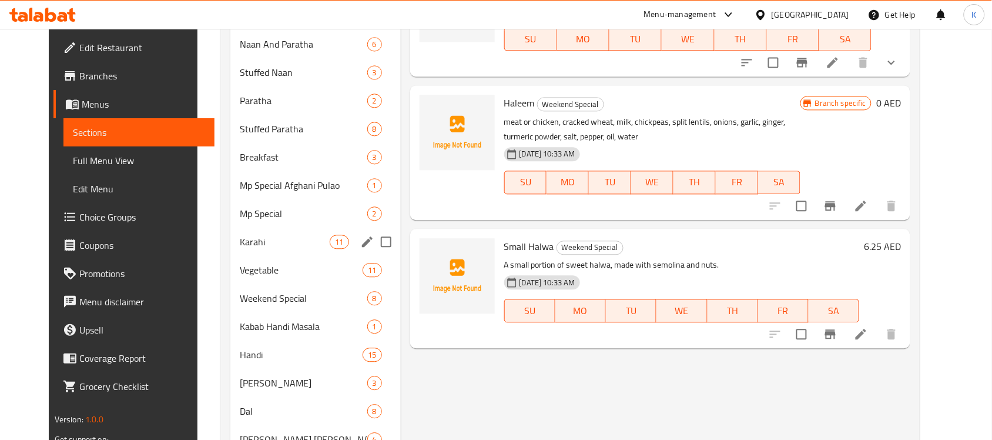
scroll to position [735, 0]
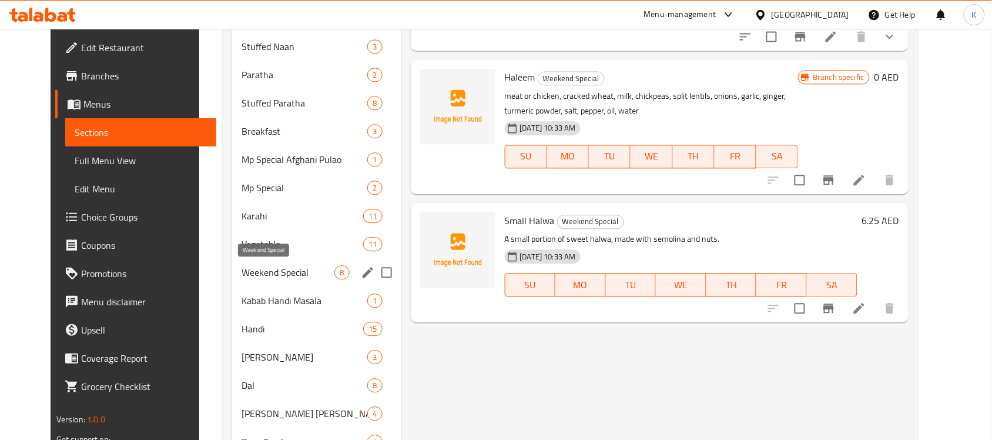
click at [305, 266] on span "Weekend Special" at bounding box center [288, 272] width 93 height 14
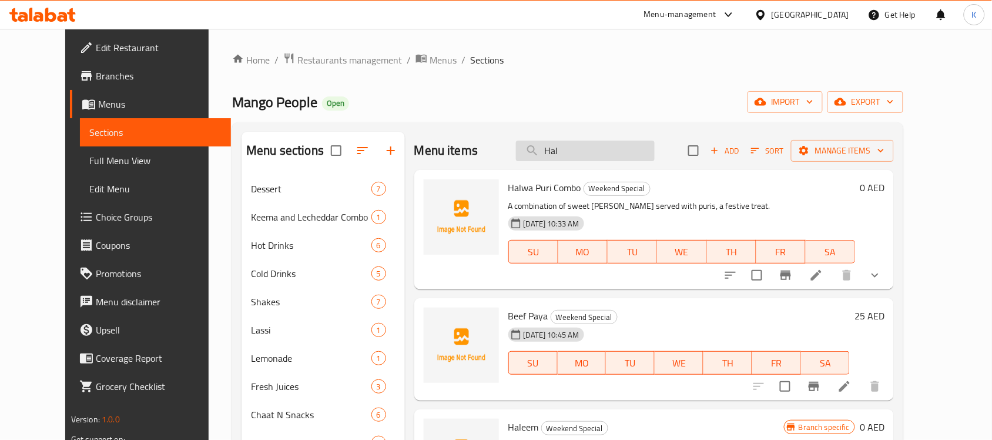
click at [650, 148] on input "Hal" at bounding box center [585, 151] width 139 height 21
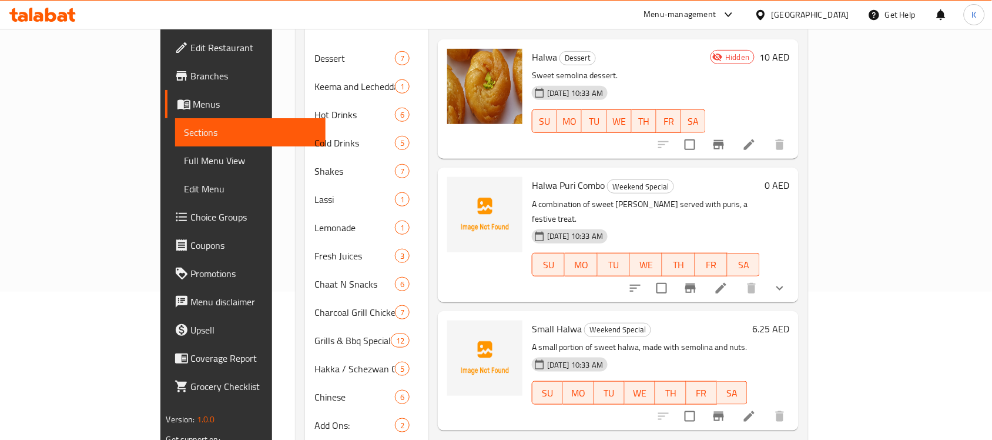
scroll to position [147, 0]
type input "Halwa"
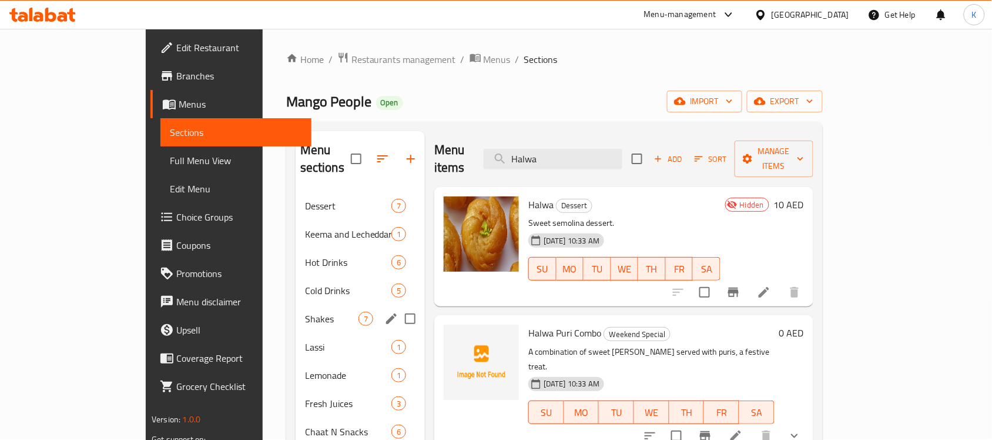
scroll to position [0, 0]
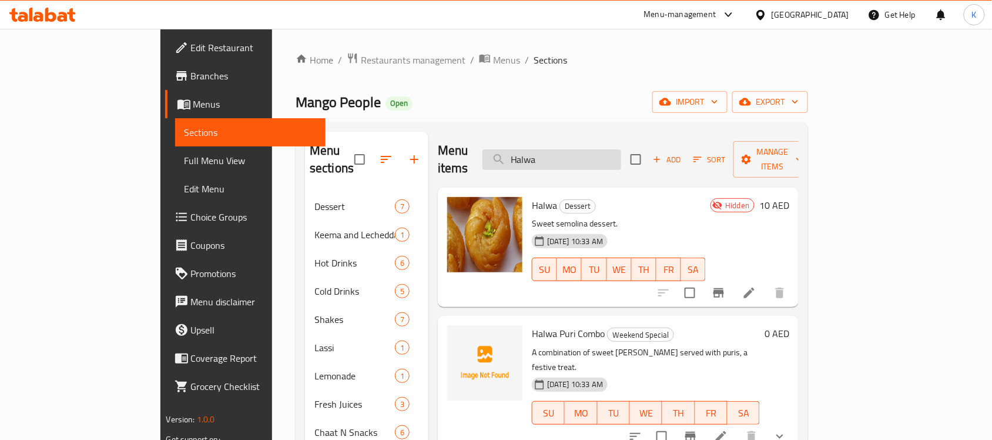
drag, startPoint x: 601, startPoint y: 146, endPoint x: 545, endPoint y: 158, distance: 57.6
click at [545, 158] on input "Halwa" at bounding box center [552, 159] width 139 height 21
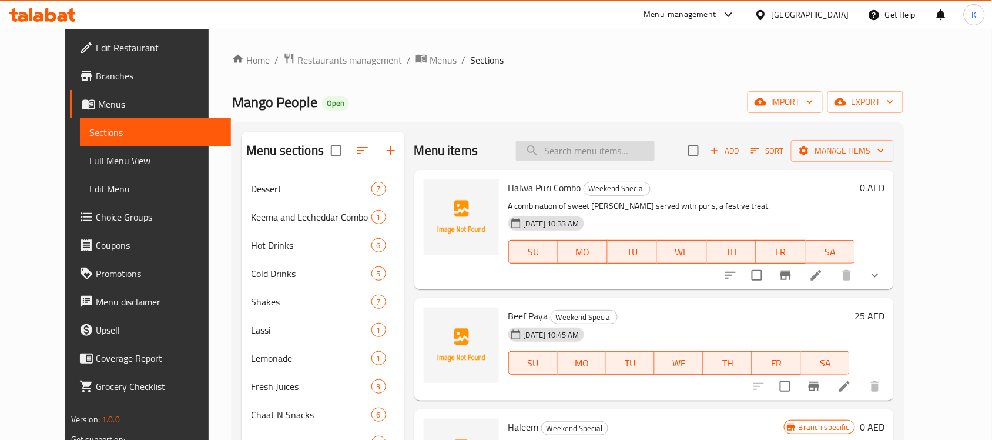
type input "H"
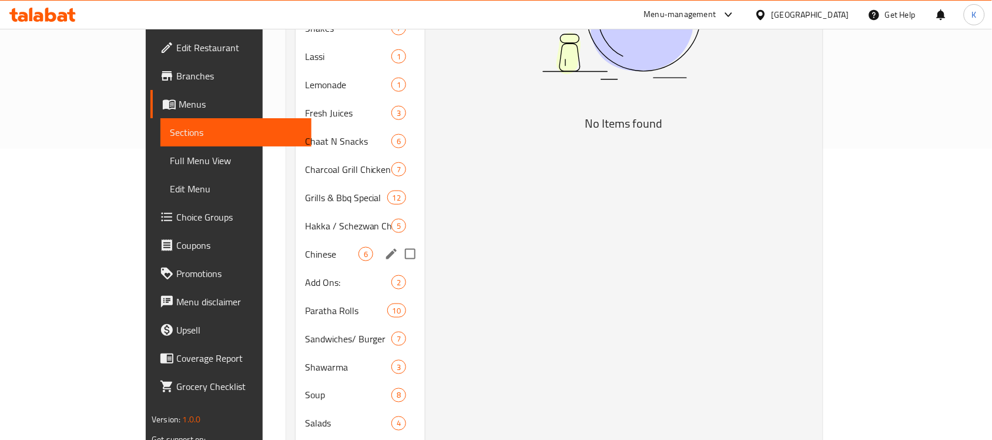
scroll to position [294, 0]
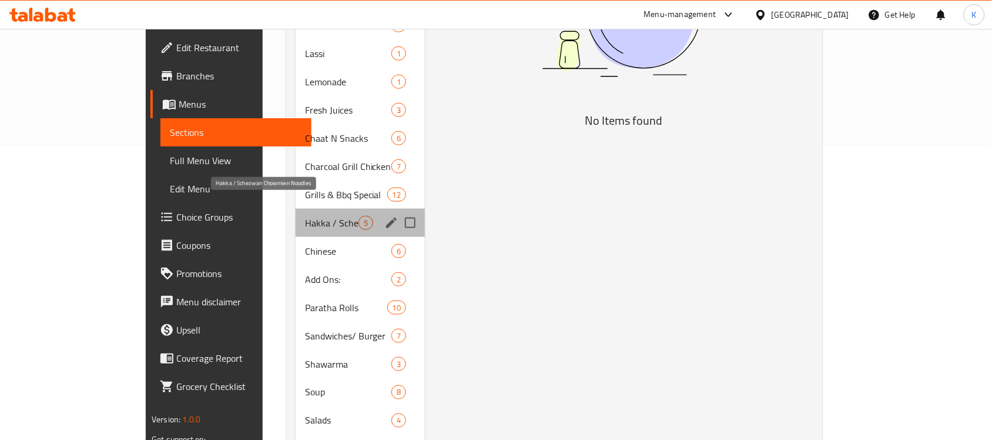
click at [305, 216] on span "Hakka / Schezwan Chowmien Noodles" at bounding box center [331, 223] width 53 height 14
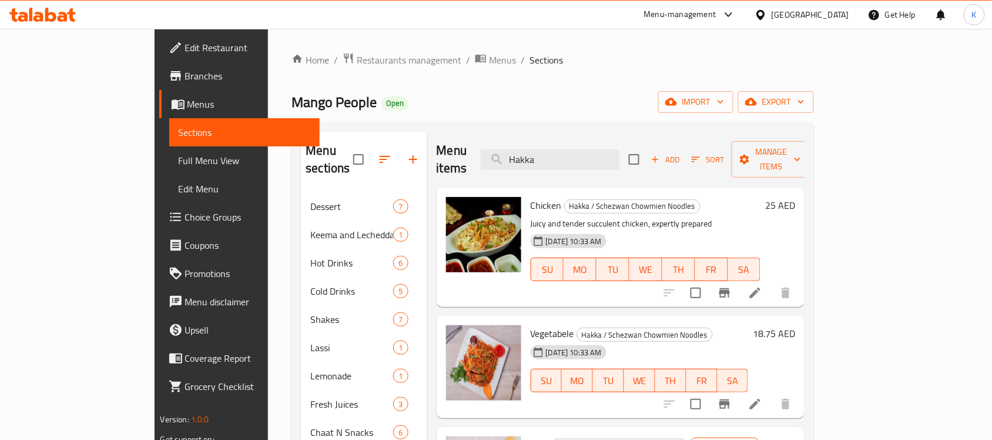
drag, startPoint x: 624, startPoint y: 145, endPoint x: 522, endPoint y: 160, distance: 103.3
click at [522, 159] on div "Menu items Hakka Add Sort Manage items" at bounding box center [621, 160] width 369 height 56
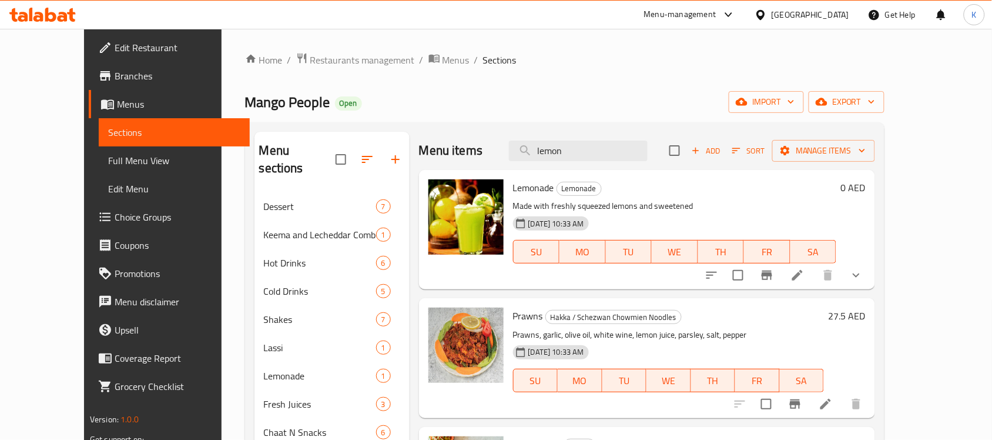
drag, startPoint x: 615, startPoint y: 151, endPoint x: 406, endPoint y: 147, distance: 209.3
click at [419, 147] on div "Menu items lemon Add Sort Manage items" at bounding box center [647, 151] width 456 height 38
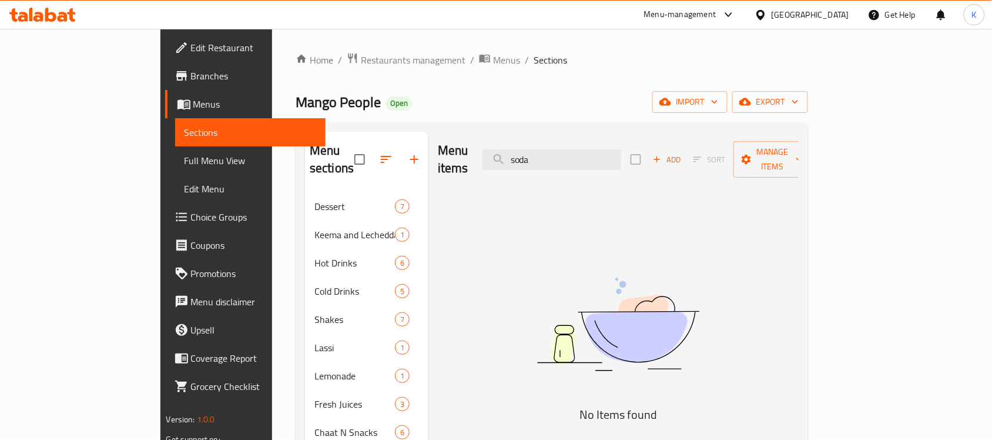
drag, startPoint x: 680, startPoint y: 253, endPoint x: 474, endPoint y: 126, distance: 241.0
click at [680, 253] on img at bounding box center [618, 324] width 294 height 156
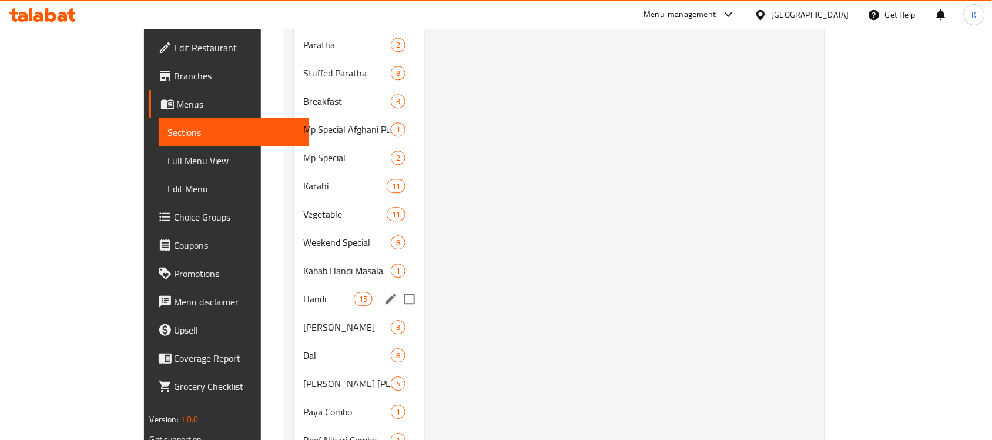
scroll to position [808, 0]
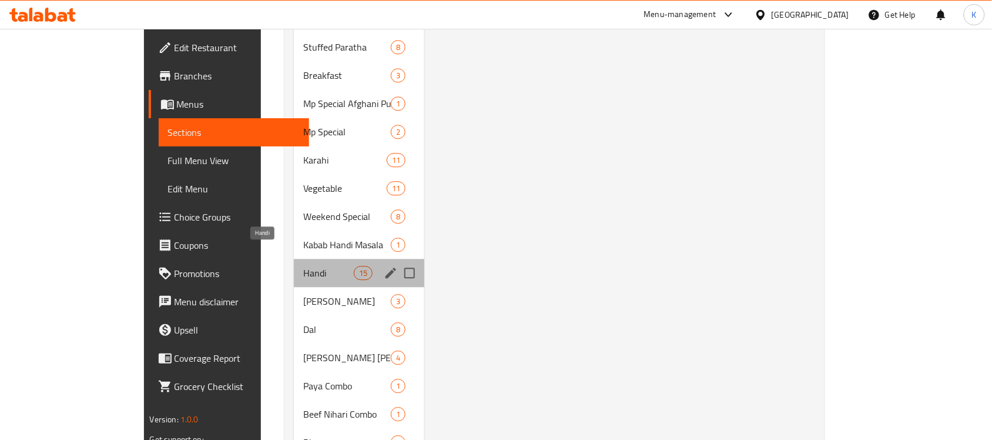
click at [303, 266] on span "Handi" at bounding box center [328, 273] width 50 height 14
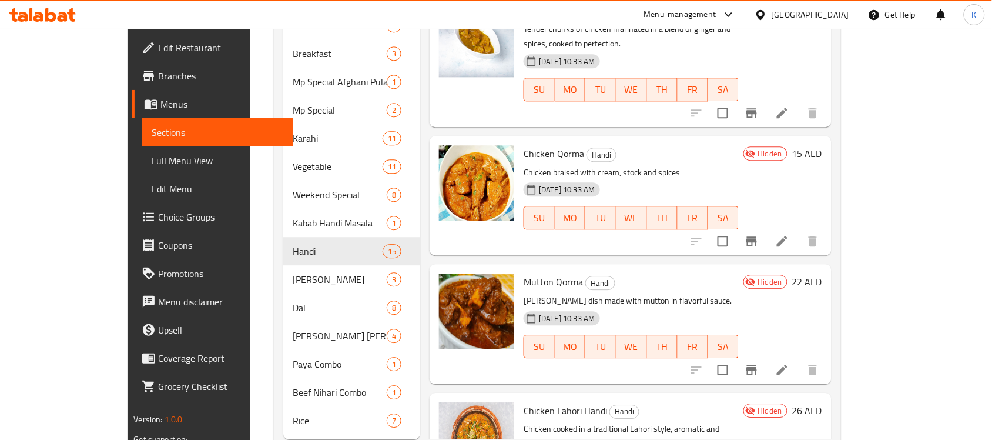
scroll to position [842, 0]
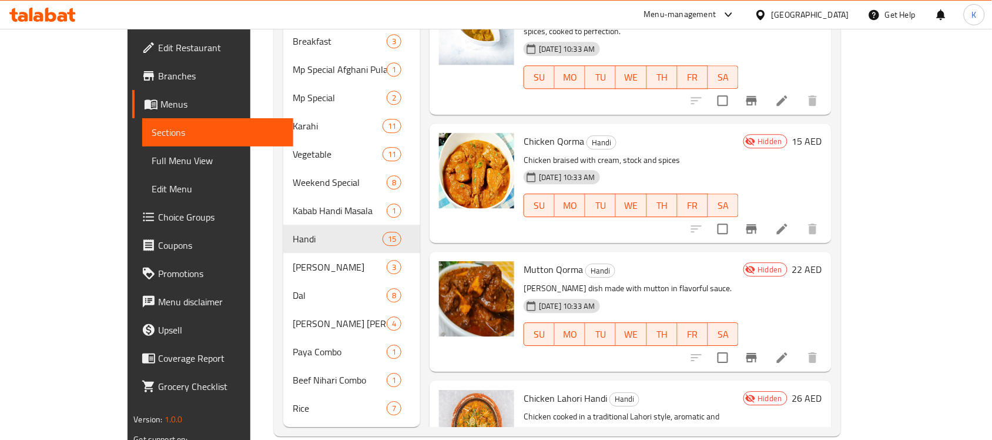
click at [738, 409] on p "Chicken cooked in a traditional Lahori style, aromatic and spicy." at bounding box center [631, 423] width 215 height 29
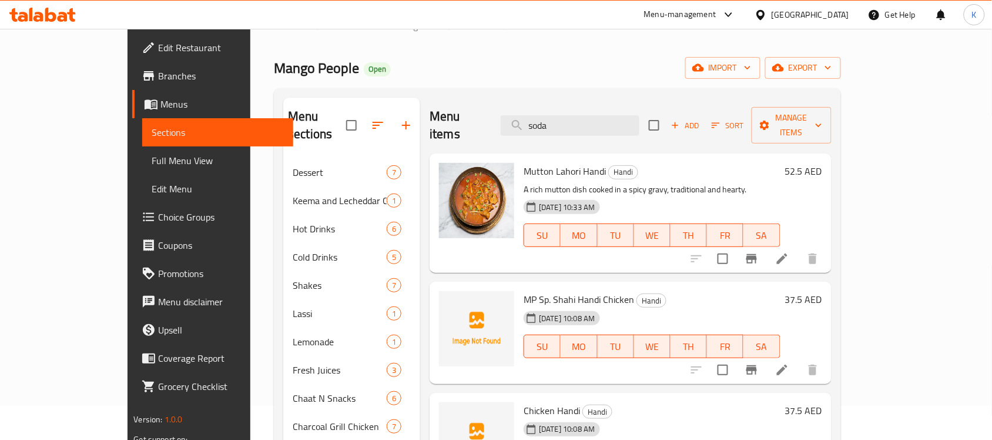
scroll to position [0, 0]
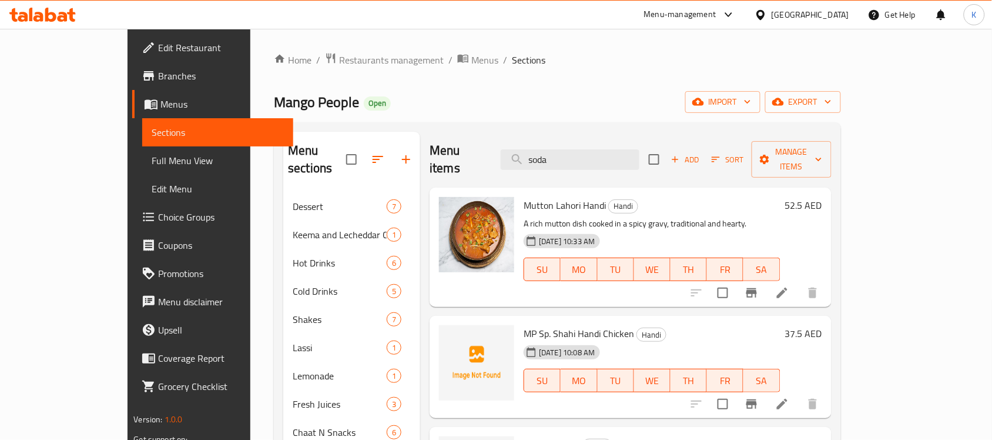
drag, startPoint x: 617, startPoint y: 152, endPoint x: 342, endPoint y: 158, distance: 275.8
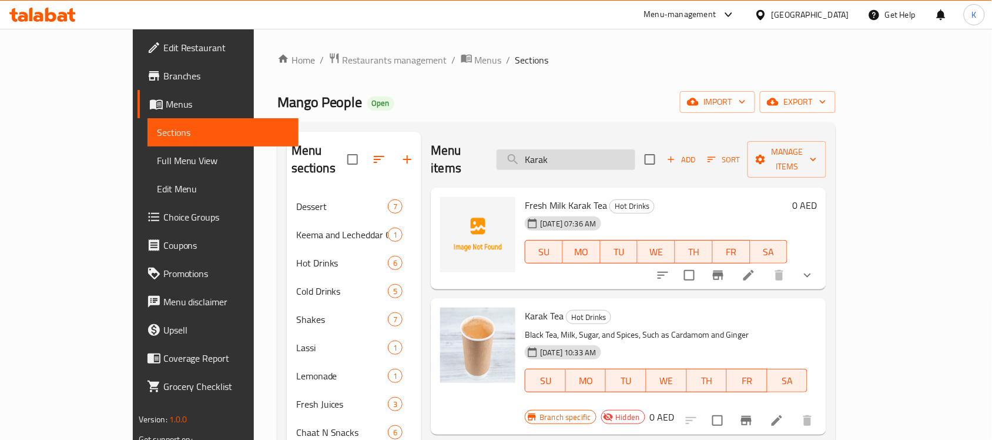
drag, startPoint x: 630, startPoint y: 160, endPoint x: 591, endPoint y: 154, distance: 38.8
click at [591, 154] on input "Karak" at bounding box center [566, 159] width 139 height 21
drag, startPoint x: 597, startPoint y: 151, endPoint x: 476, endPoint y: 148, distance: 120.6
click at [477, 148] on div "Menu items Karak Add Sort Manage items" at bounding box center [629, 160] width 396 height 56
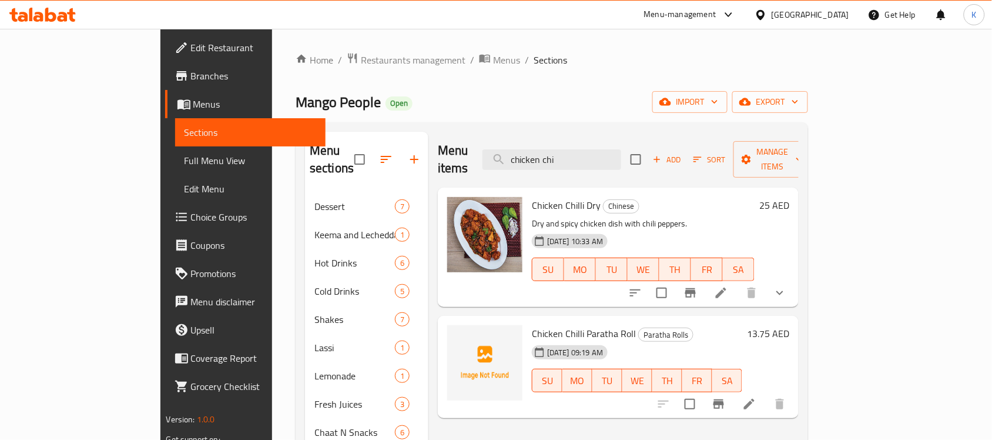
click at [784, 291] on icon "show more" at bounding box center [780, 293] width 7 height 4
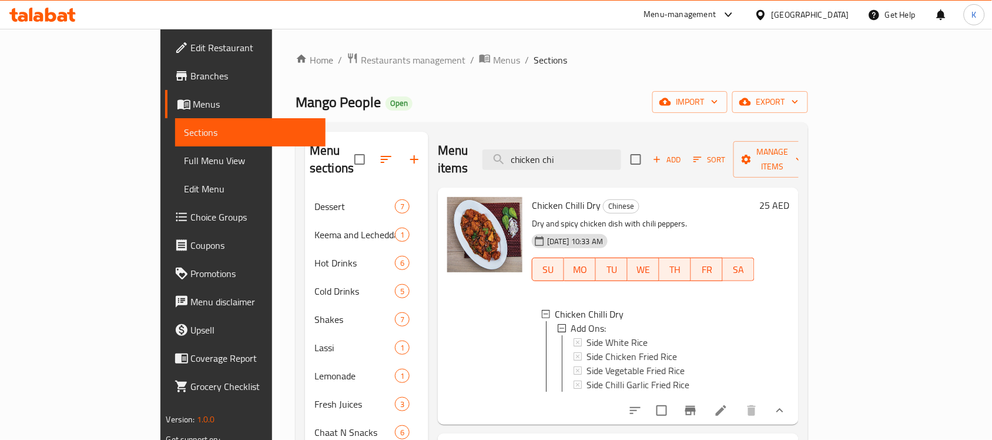
scroll to position [1, 0]
drag, startPoint x: 614, startPoint y: 148, endPoint x: 477, endPoint y: 166, distance: 138.3
click at [482, 165] on div "Menu items chicken chi Add Sort Manage items" at bounding box center [618, 160] width 361 height 56
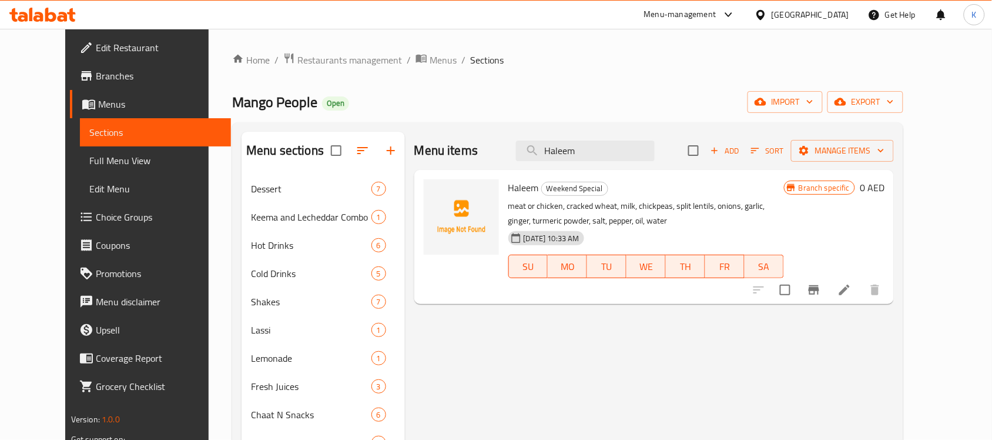
type input "Haleem"
click at [821, 287] on icon "Branch-specific-item" at bounding box center [814, 290] width 14 height 14
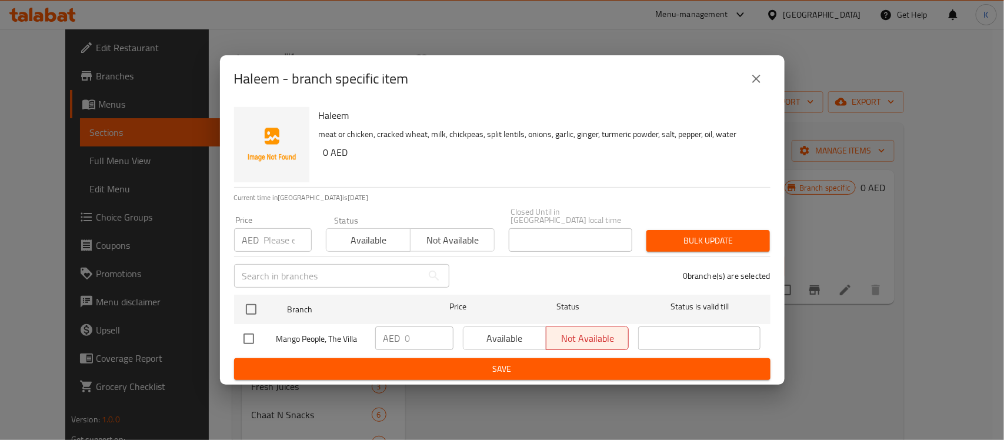
click at [759, 79] on icon "close" at bounding box center [756, 79] width 14 height 14
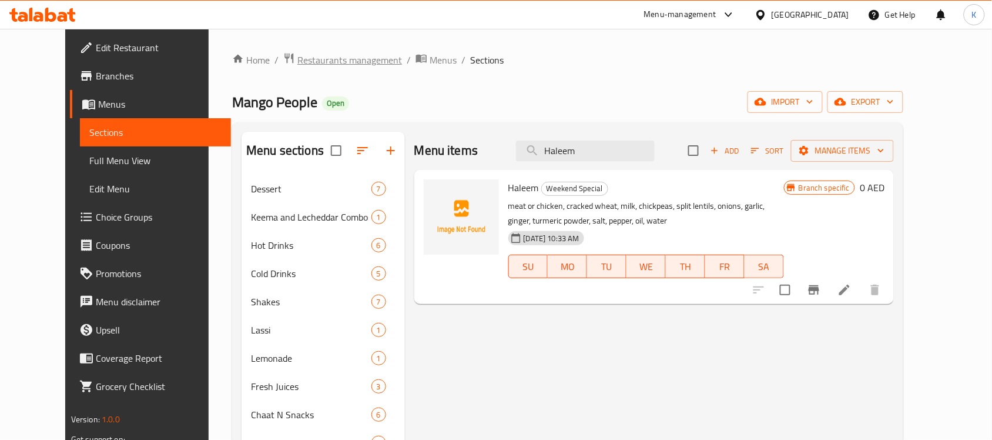
click at [297, 53] on span "Restaurants management" at bounding box center [349, 60] width 105 height 14
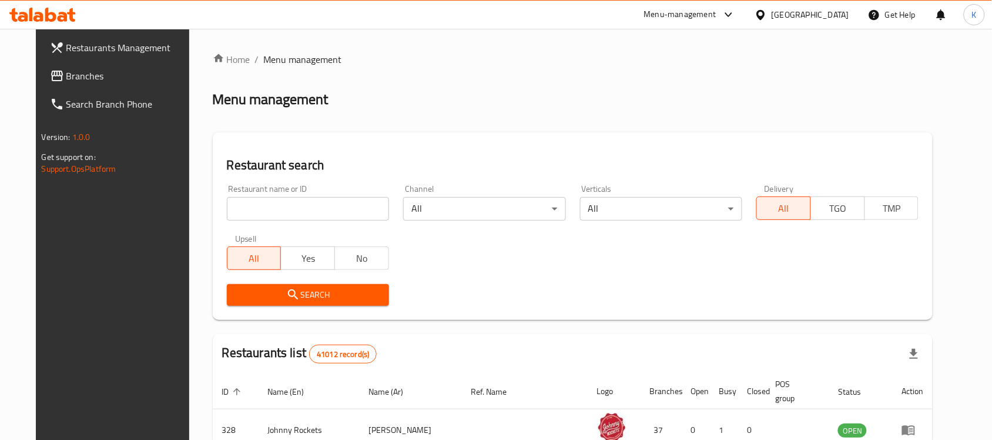
click at [69, 71] on span "Branches" at bounding box center [129, 76] width 126 height 14
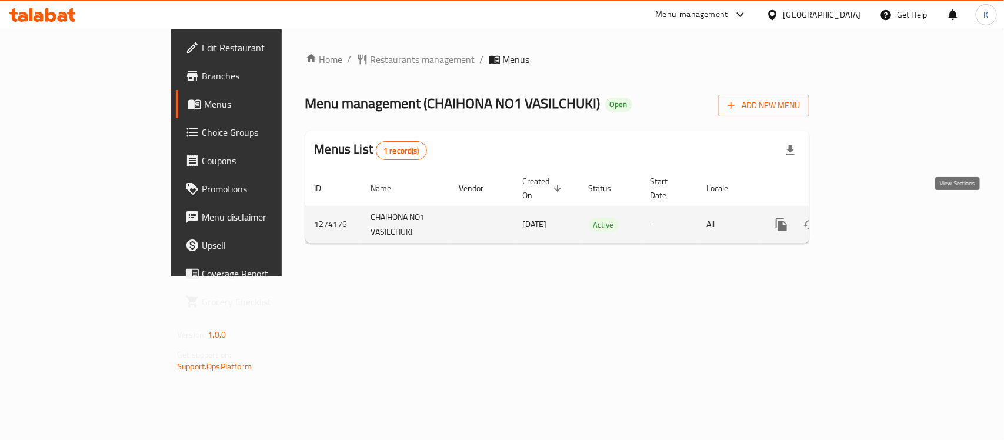
click at [873, 218] on icon "enhanced table" at bounding box center [866, 225] width 14 height 14
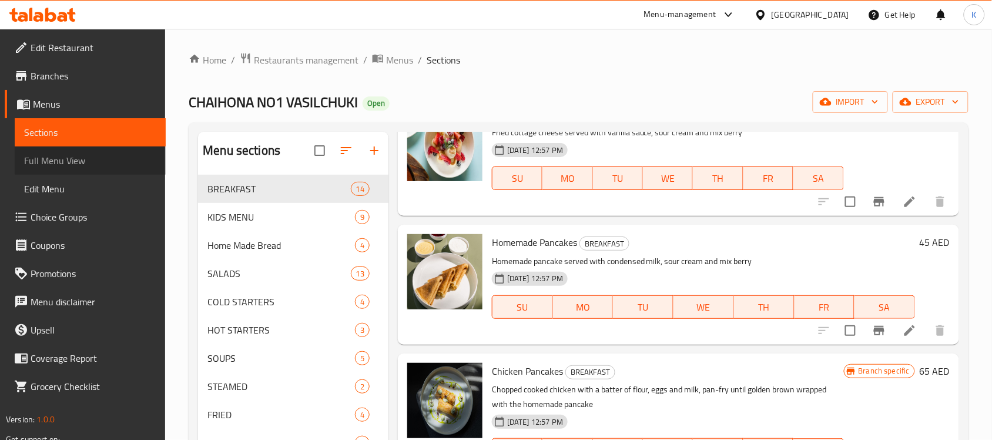
click at [75, 162] on span "Full Menu View" at bounding box center [90, 160] width 132 height 14
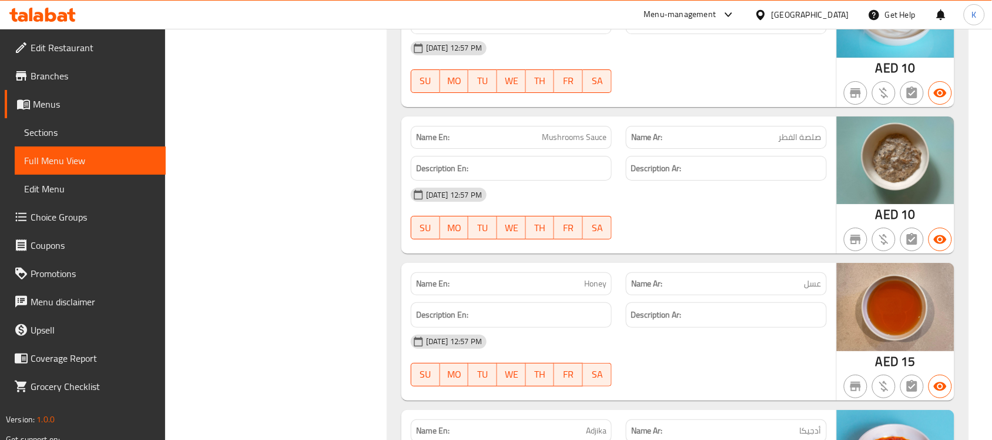
scroll to position [21127, 0]
